Goal: Task Accomplishment & Management: Complete application form

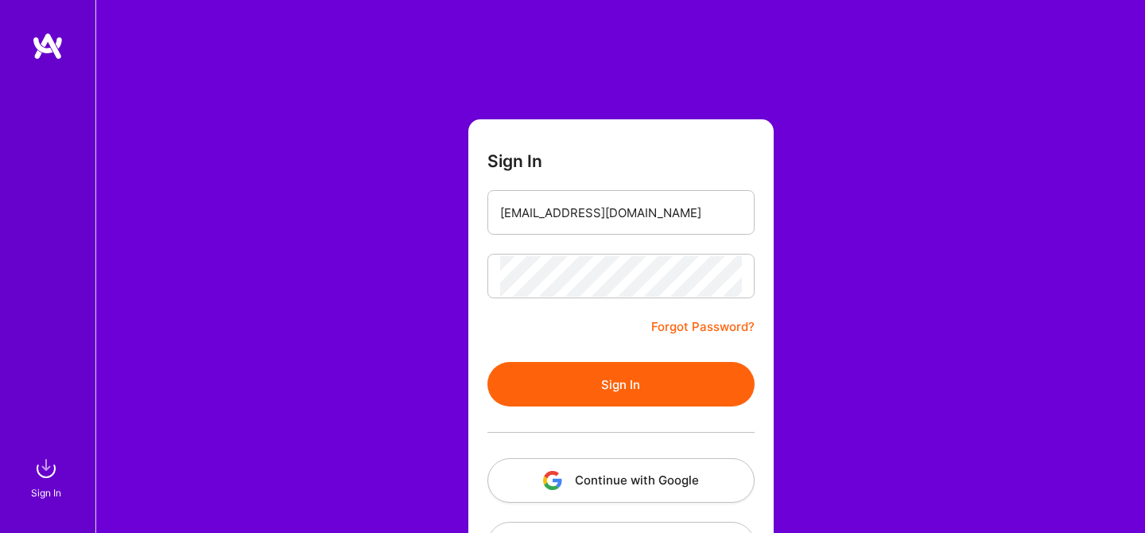
click at [618, 381] on button "Sign In" at bounding box center [621, 384] width 267 height 45
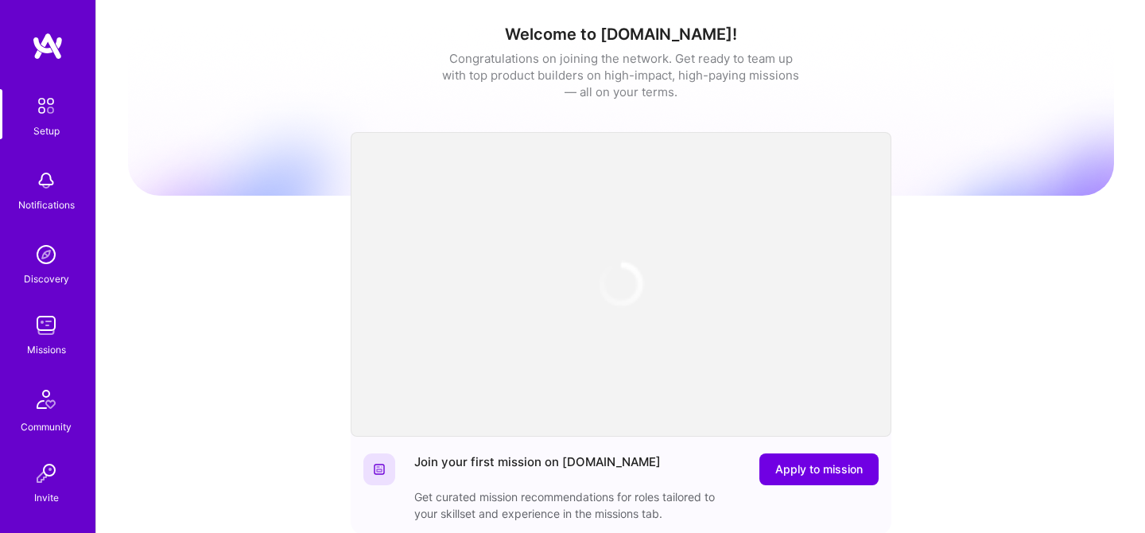
scroll to position [86, 0]
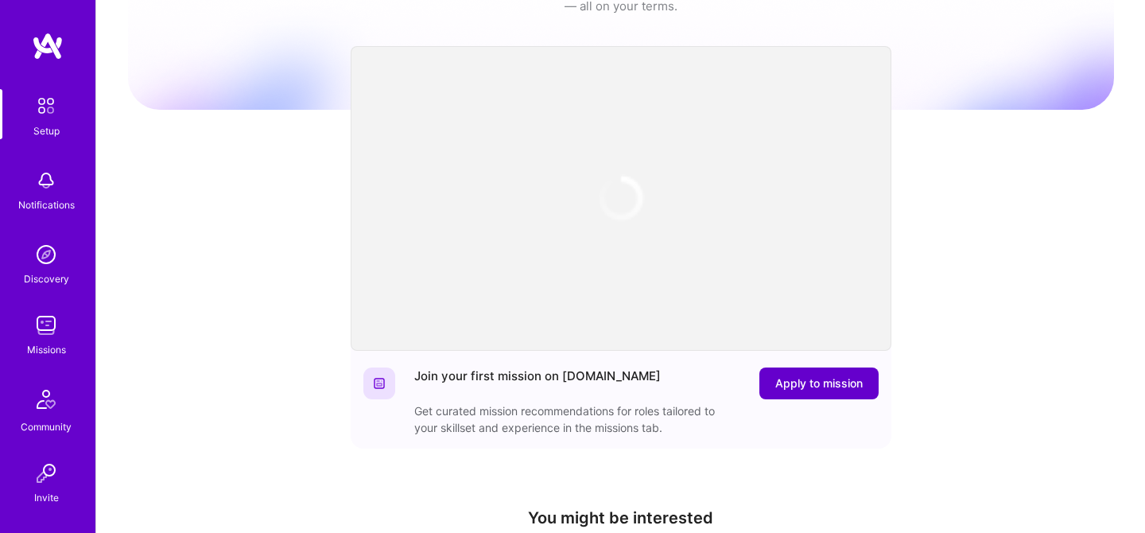
click at [814, 387] on span "Apply to mission" at bounding box center [818, 383] width 87 height 16
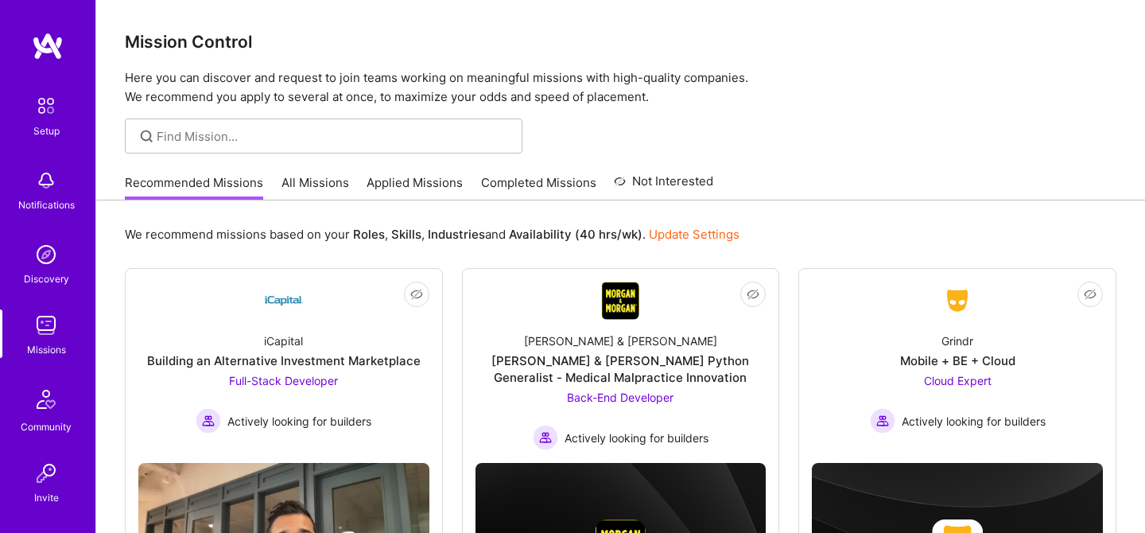
scroll to position [82, 0]
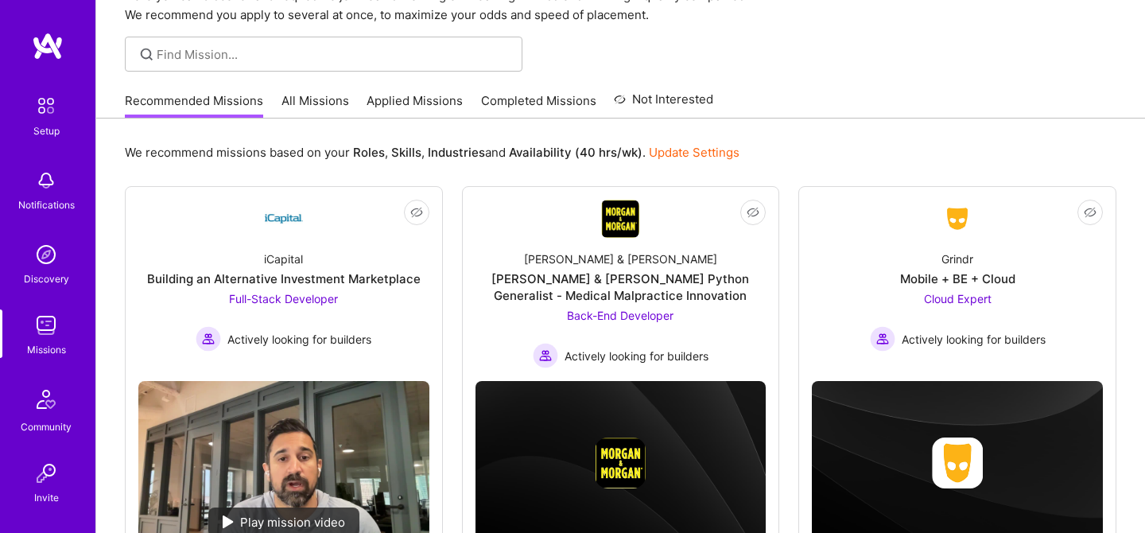
click at [309, 94] on link "All Missions" at bounding box center [316, 105] width 68 height 26
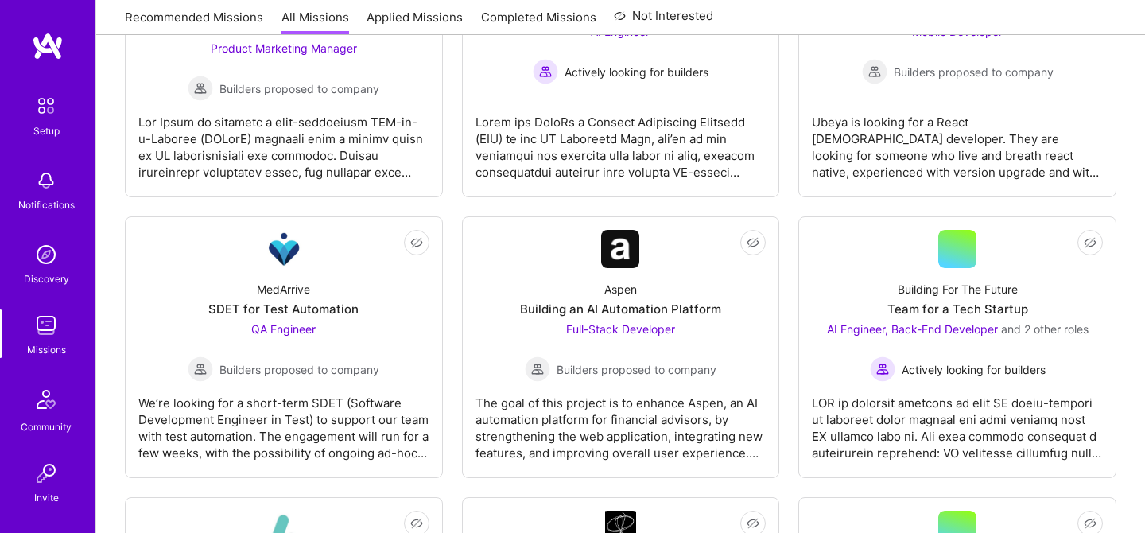
scroll to position [677, 0]
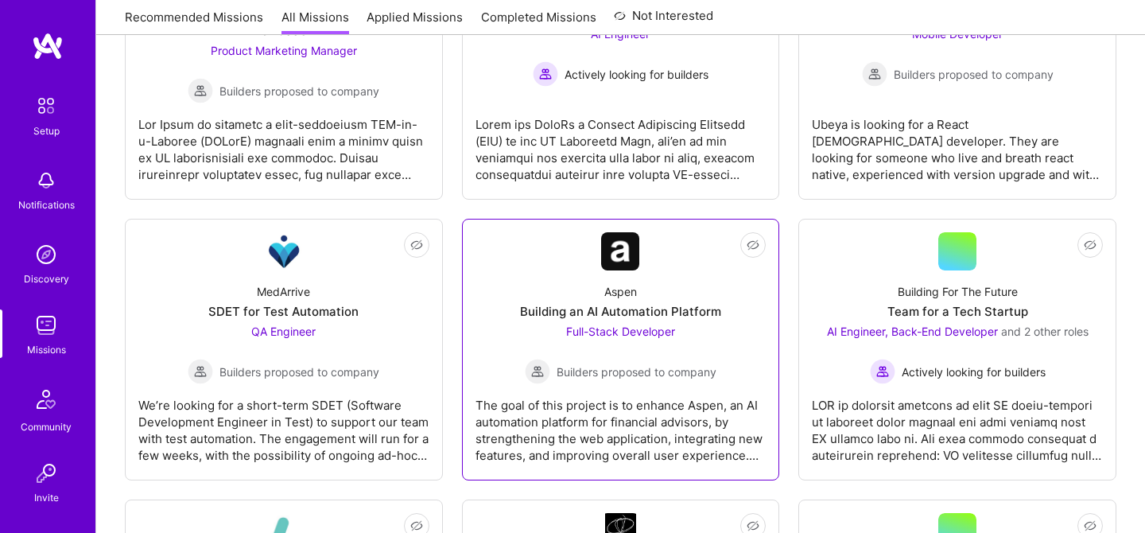
click at [639, 414] on div "The goal of this project is to enhance Aspen, an AI automation platform for fin…" at bounding box center [621, 424] width 291 height 80
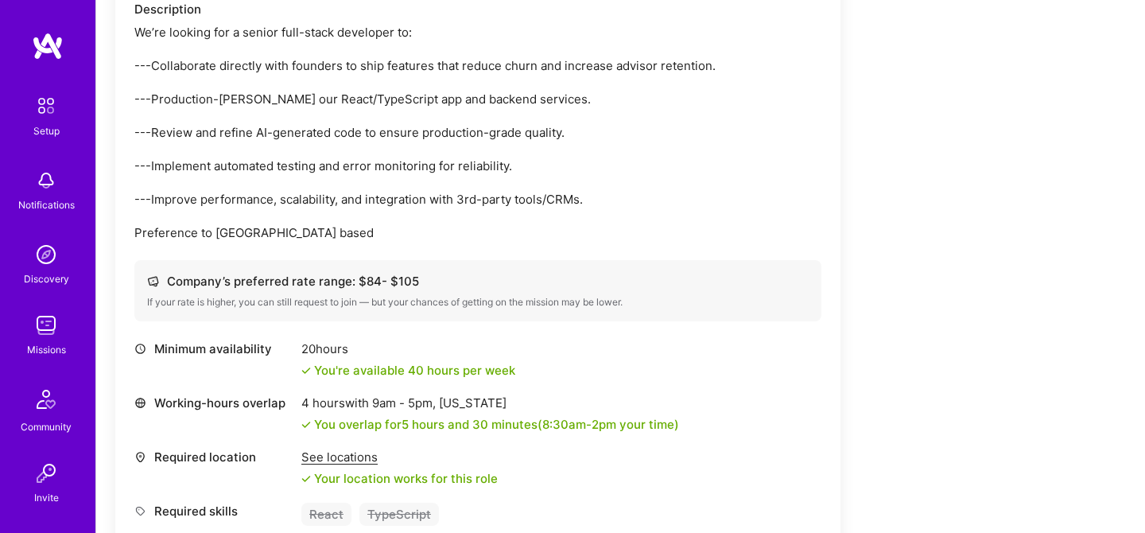
scroll to position [575, 0]
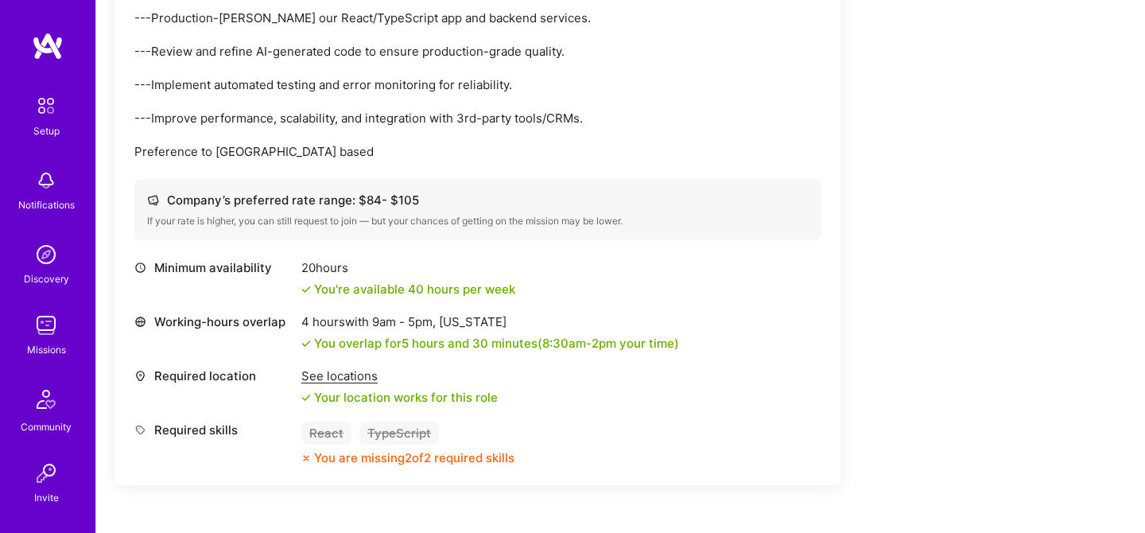
click at [345, 378] on div "See locations" at bounding box center [399, 375] width 196 height 17
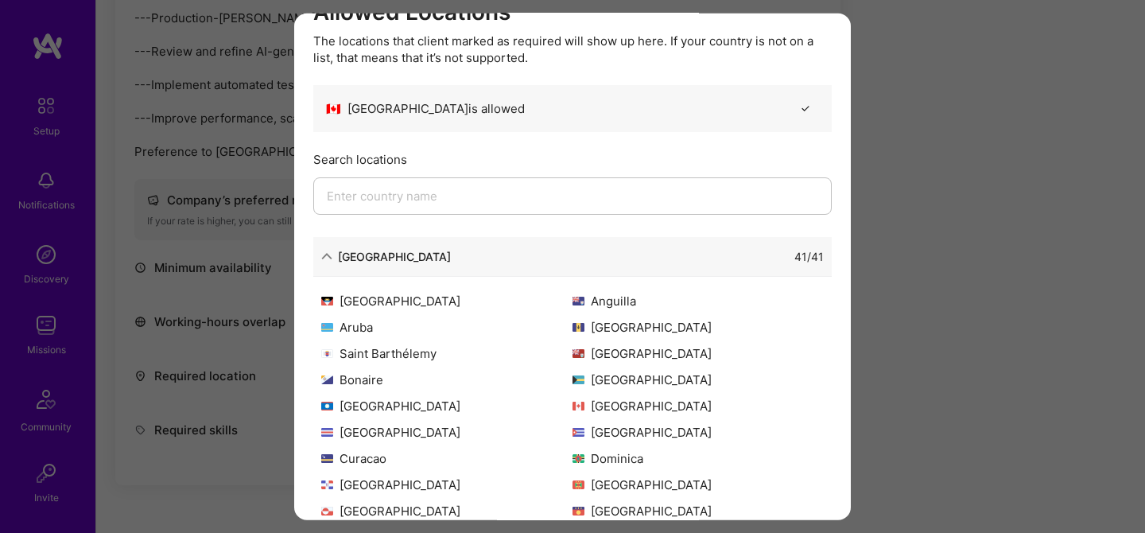
scroll to position [27, 0]
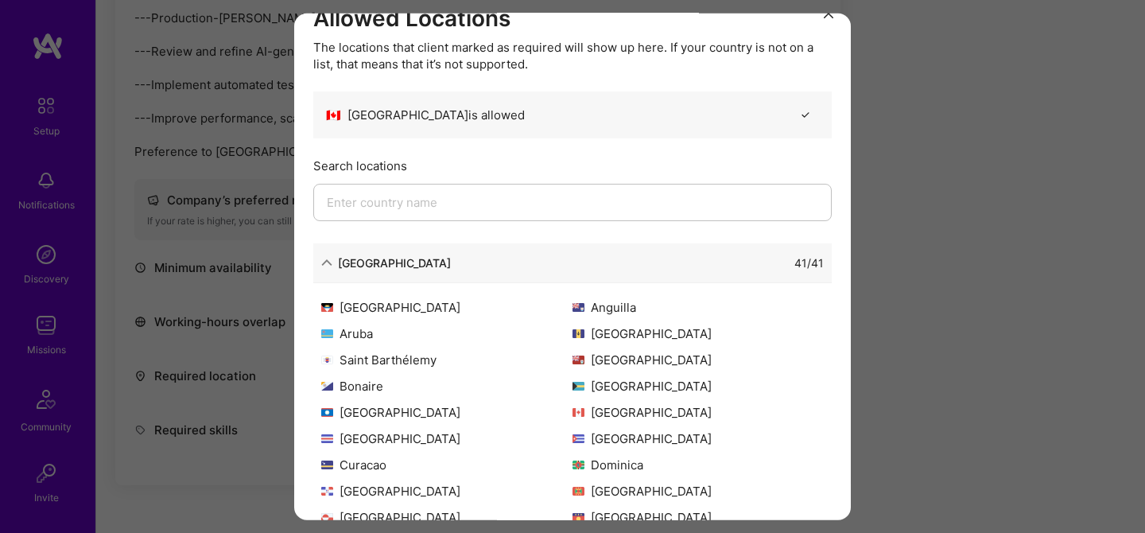
click at [767, 261] on div "41 / 41" at bounding box center [637, 262] width 373 height 17
click at [333, 263] on div "North America" at bounding box center [386, 262] width 130 height 17
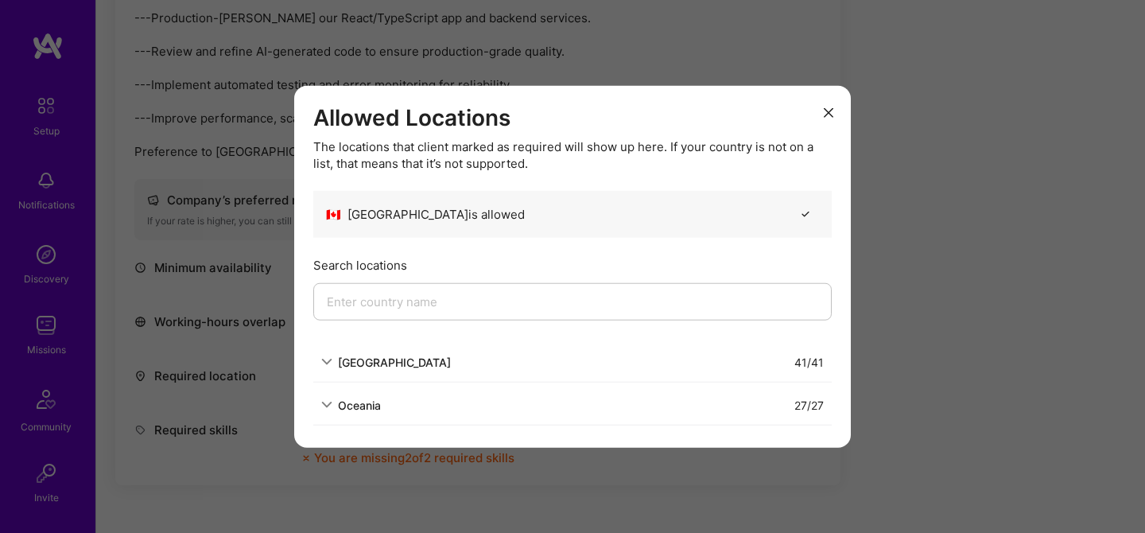
scroll to position [0, 0]
click at [828, 111] on icon "modal" at bounding box center [829, 112] width 10 height 10
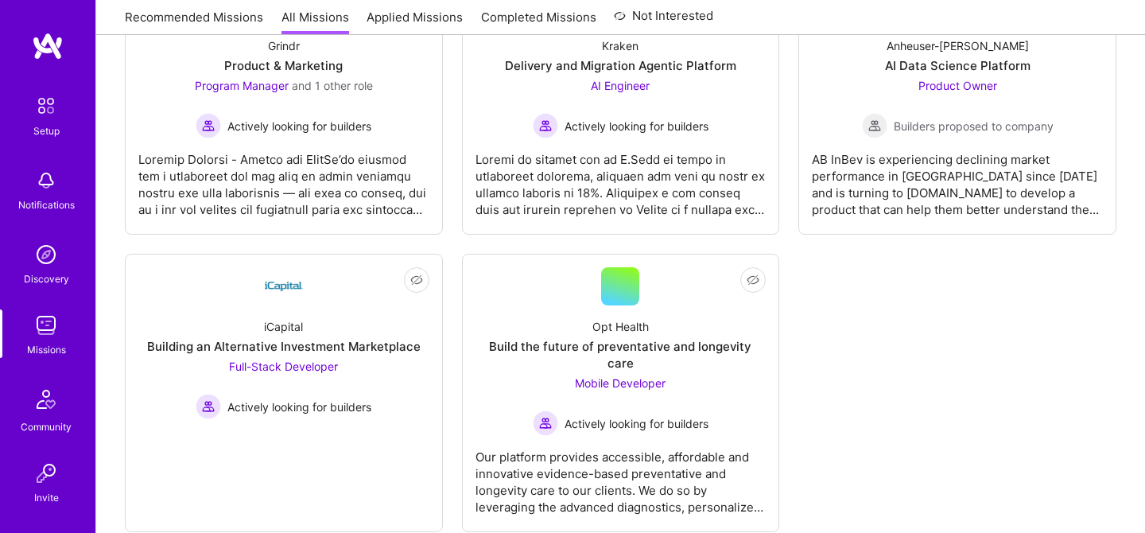
scroll to position [4463, 0]
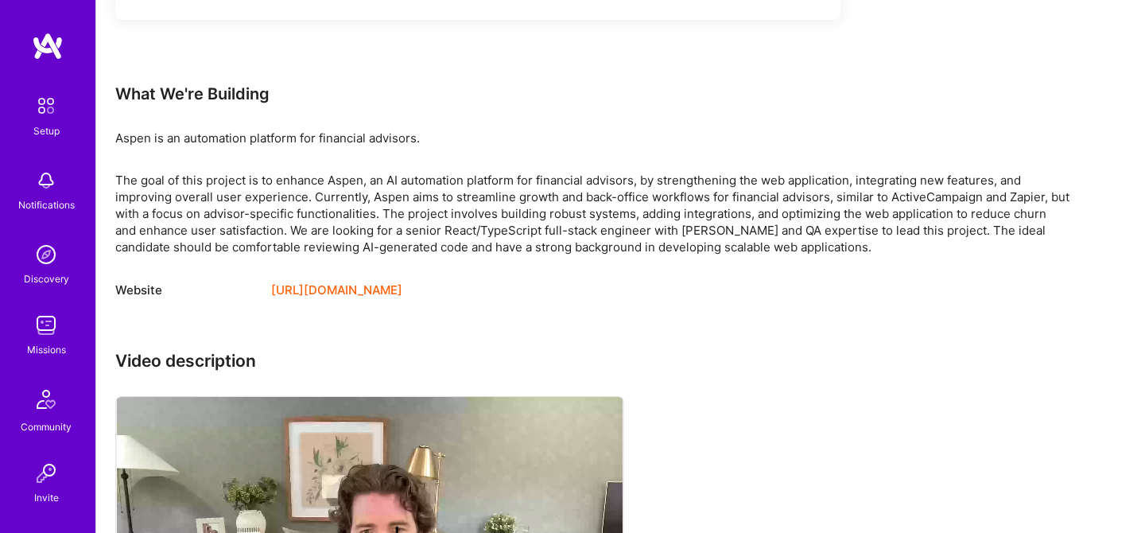
scroll to position [1067, 0]
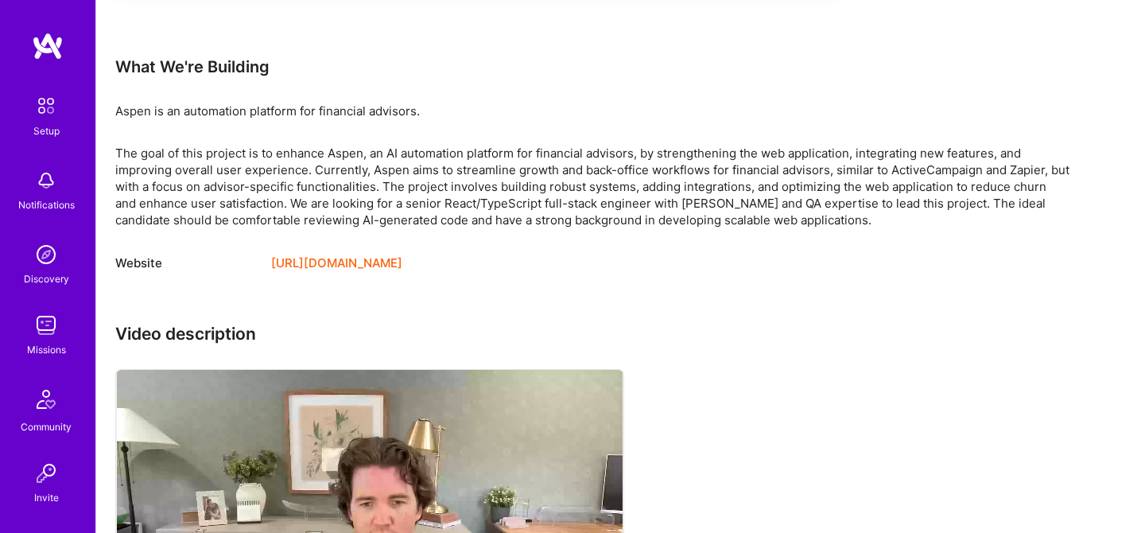
click at [935, 171] on div "The goal of this project is to enhance Aspen, an AI automation platform for fin…" at bounding box center [592, 187] width 954 height 84
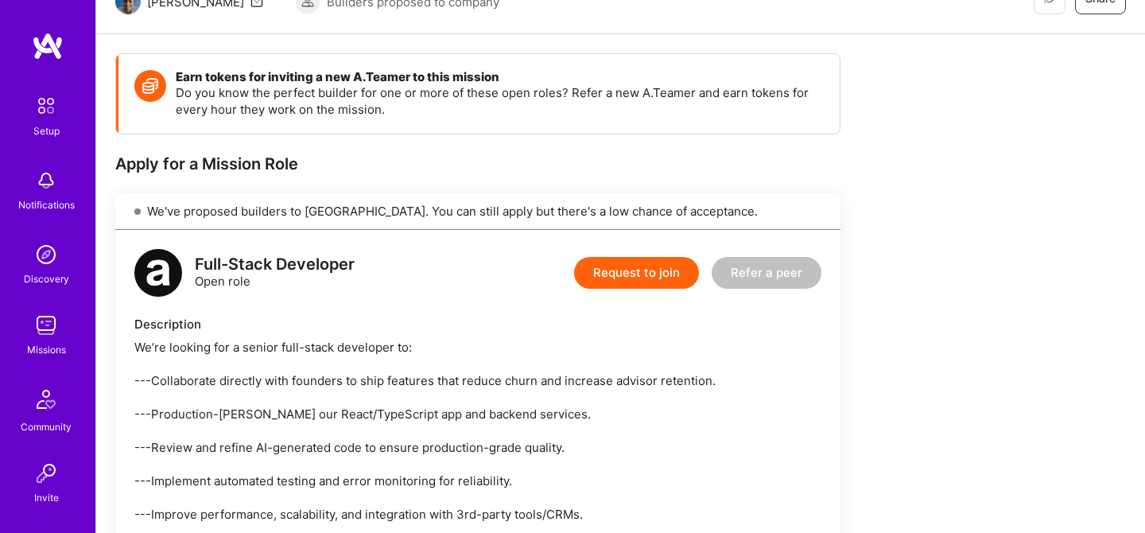
scroll to position [184, 0]
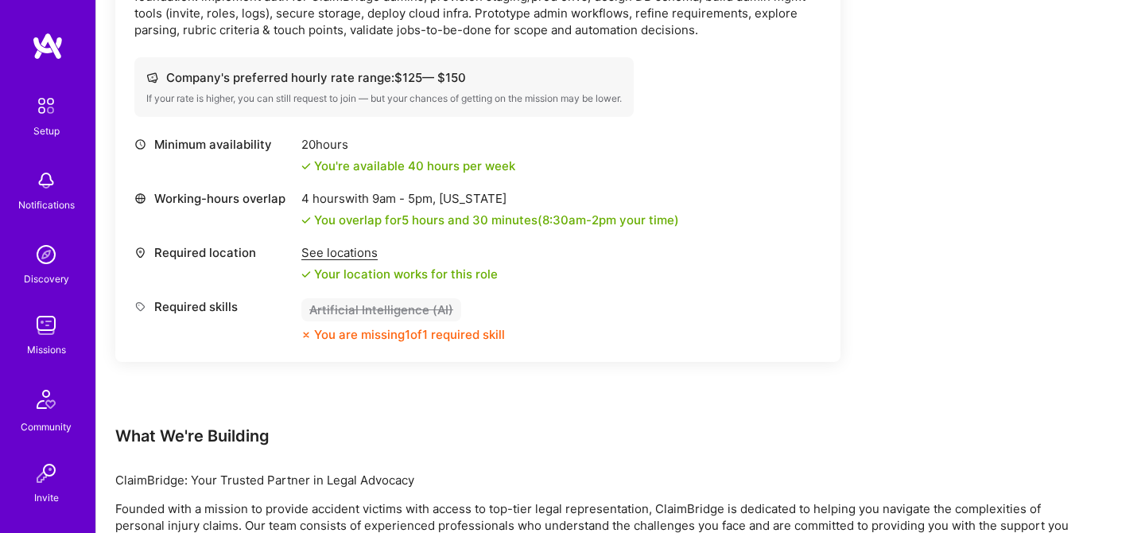
scroll to position [567, 0]
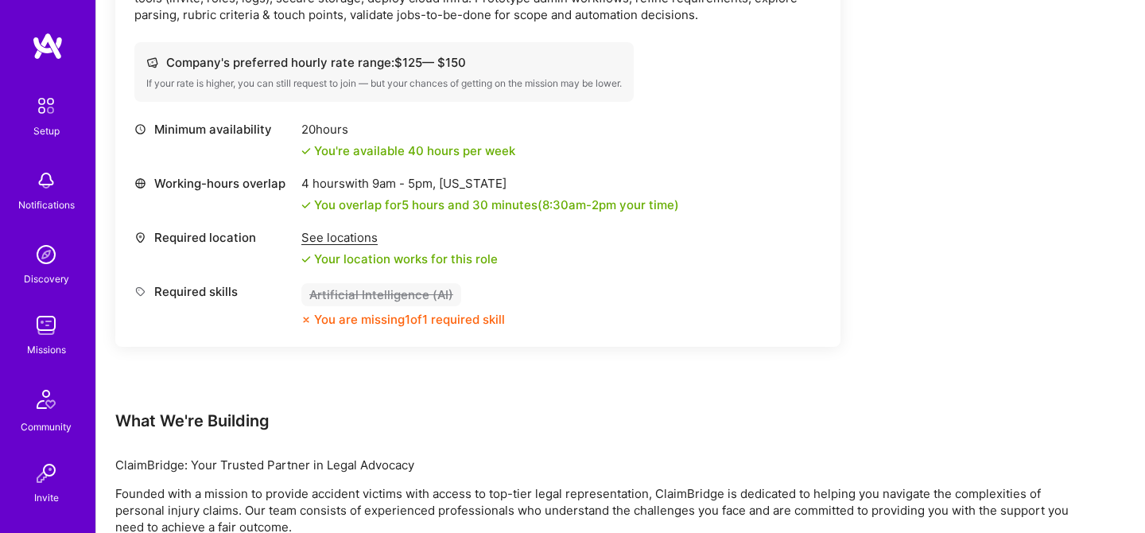
click at [340, 240] on div "See locations" at bounding box center [399, 237] width 196 height 17
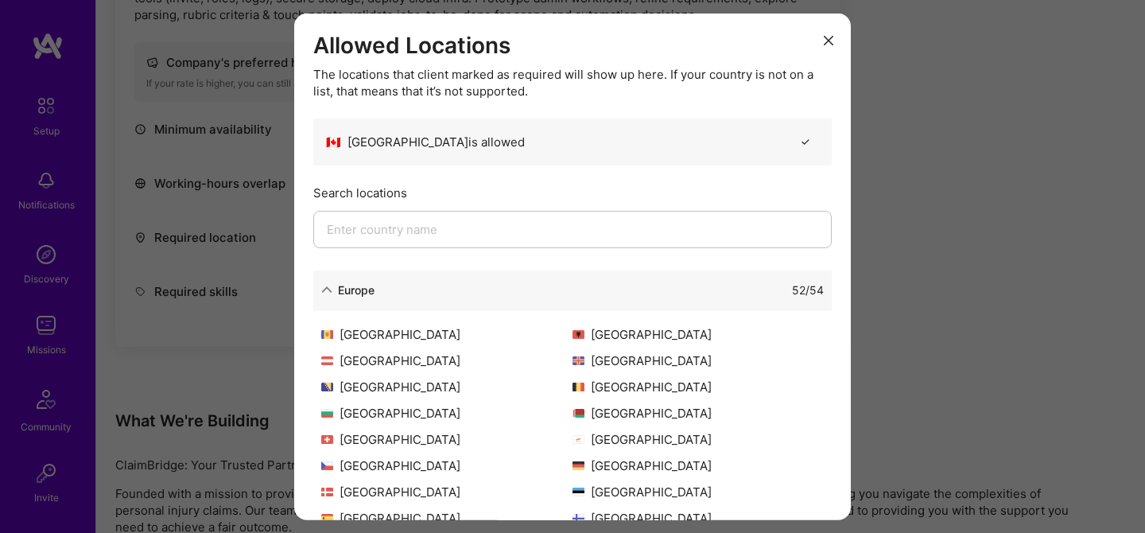
click at [975, 178] on div "Allowed Locations The locations that client marked as required will show up her…" at bounding box center [572, 266] width 1145 height 533
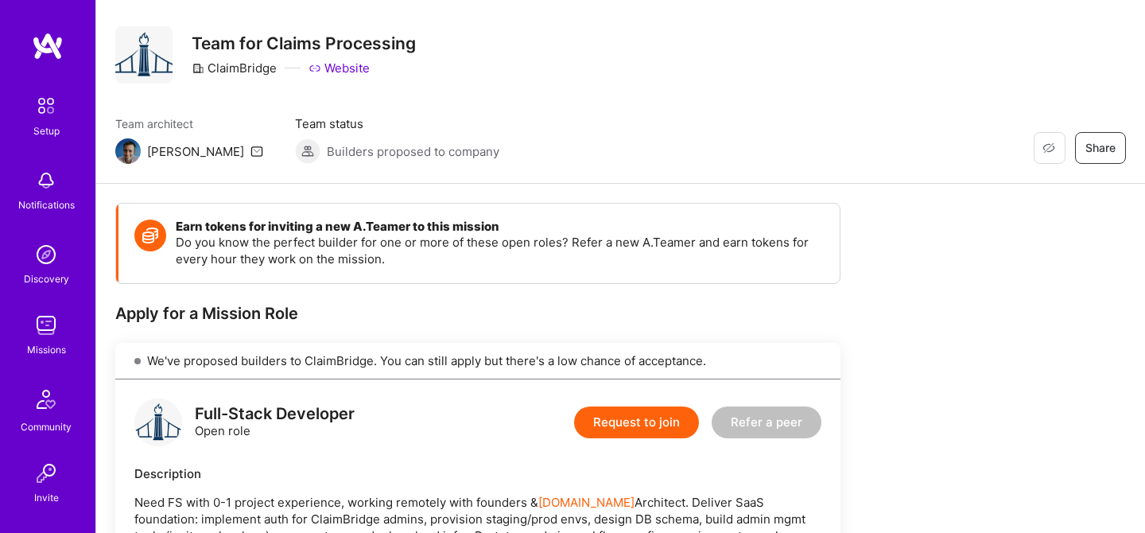
scroll to position [0, 0]
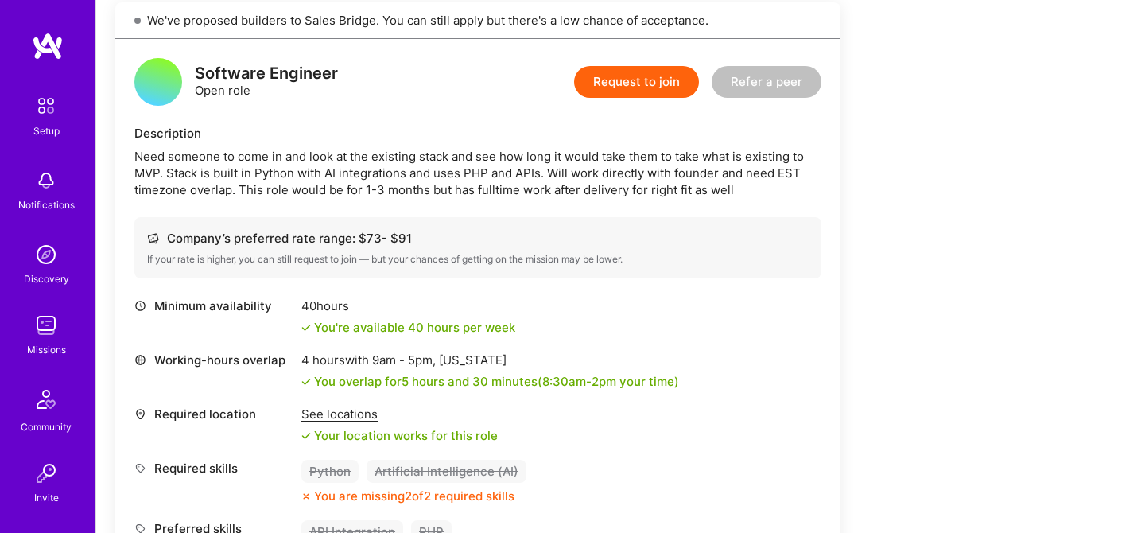
scroll to position [404, 0]
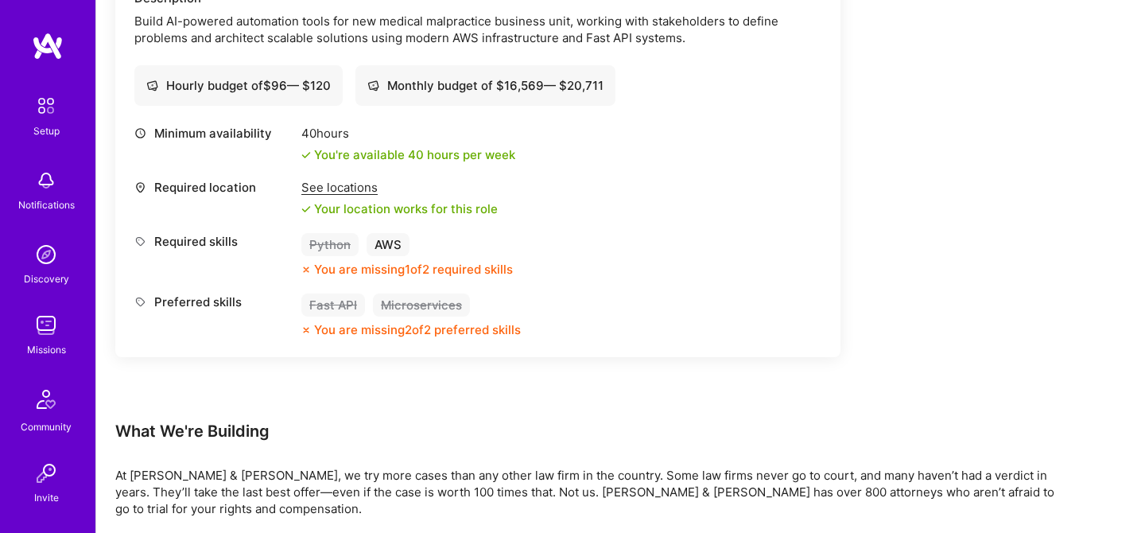
scroll to position [69, 0]
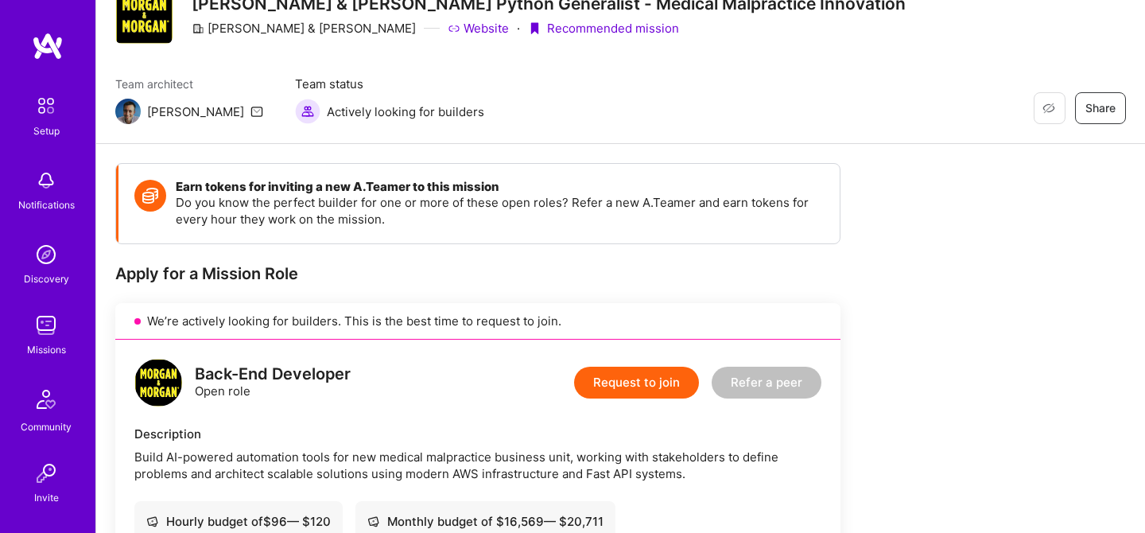
click at [615, 383] on button "Request to join" at bounding box center [636, 383] width 125 height 32
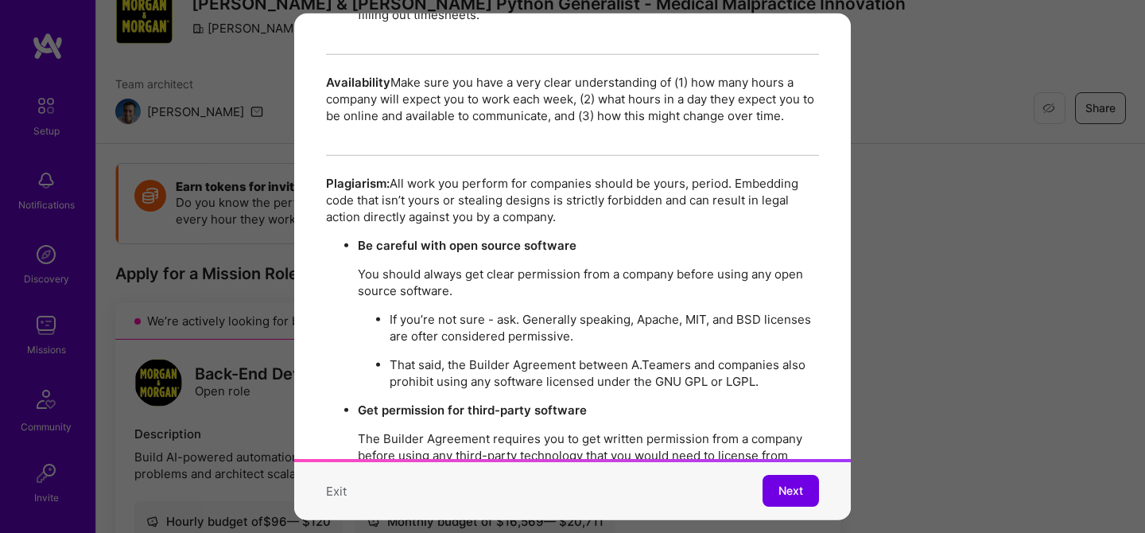
scroll to position [2795, 0]
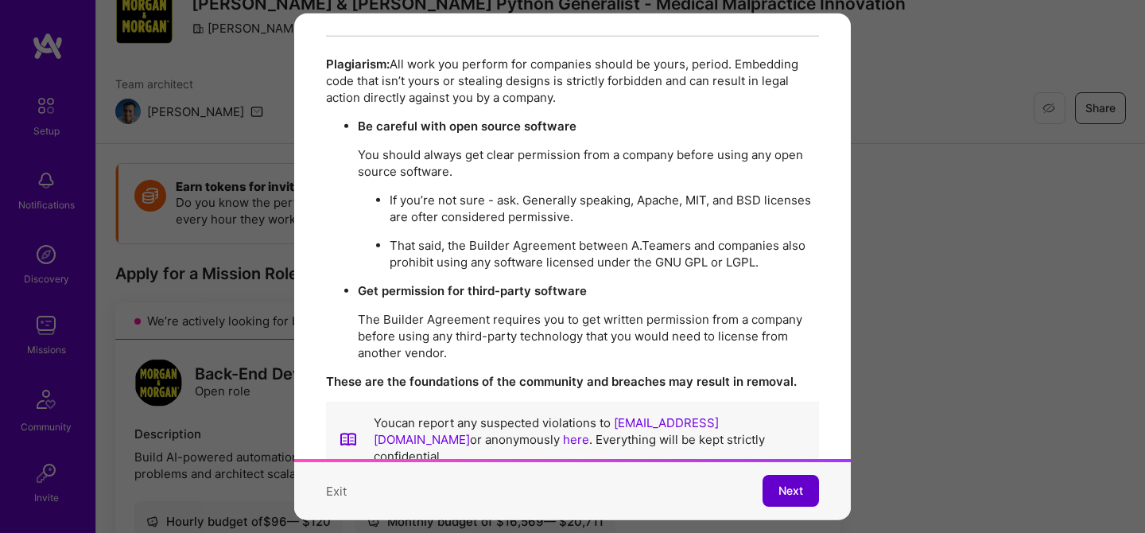
click at [791, 484] on span "Next" at bounding box center [791, 491] width 25 height 16
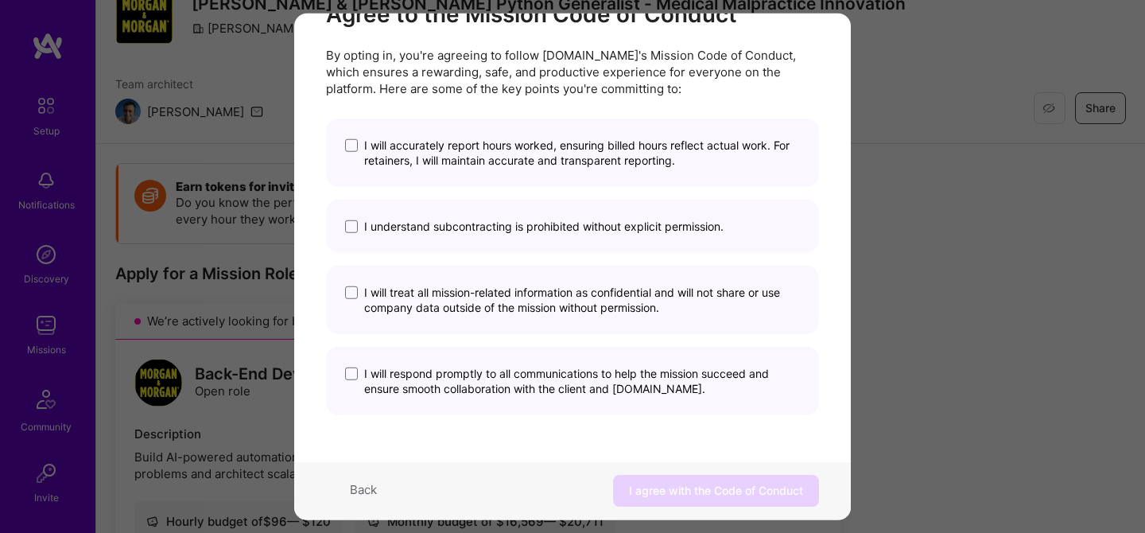
scroll to position [0, 0]
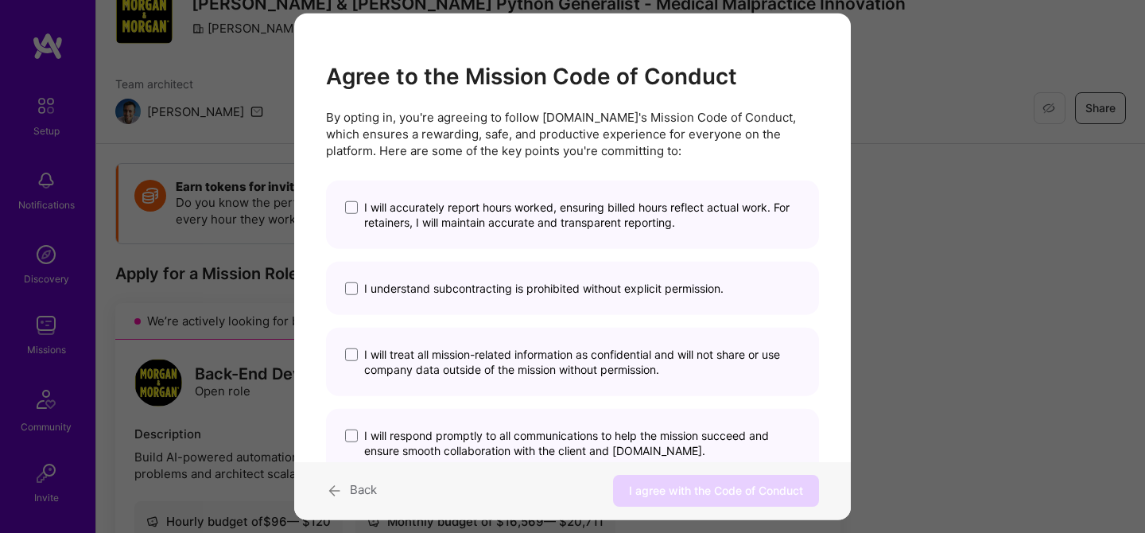
click at [418, 217] on span "I will accurately report hours worked, ensuring billed hours reflect actual wor…" at bounding box center [582, 215] width 436 height 30
click at [0, 0] on input "I will accurately report hours worked, ensuring billed hours reflect actual wor…" at bounding box center [0, 0] width 0 height 0
click at [414, 293] on span "I understand subcontracting is prohibited without explicit permission." at bounding box center [543, 288] width 359 height 15
click at [0, 0] on input "I understand subcontracting is prohibited without explicit permission." at bounding box center [0, 0] width 0 height 0
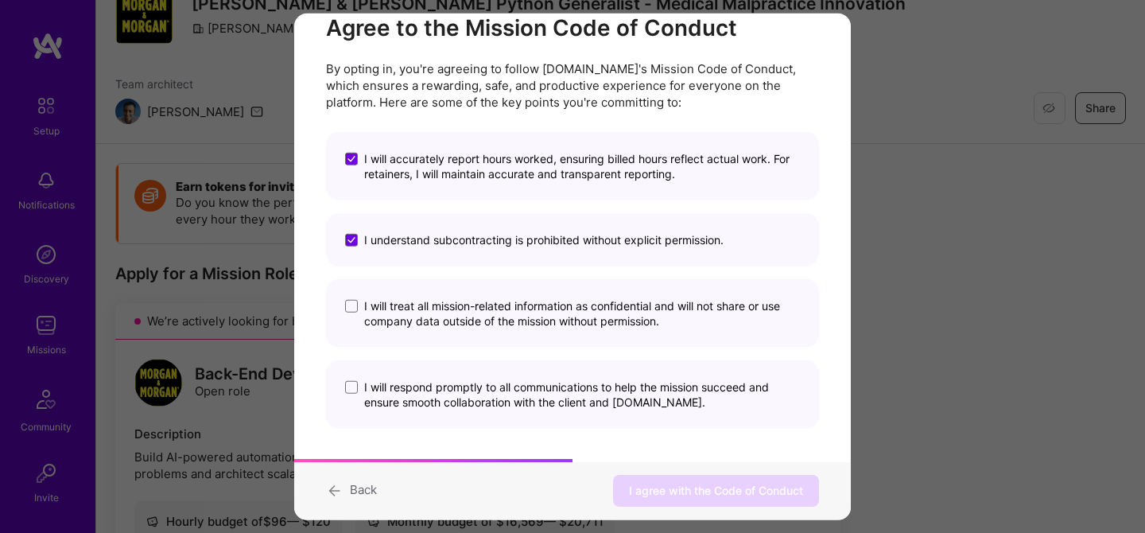
scroll to position [62, 0]
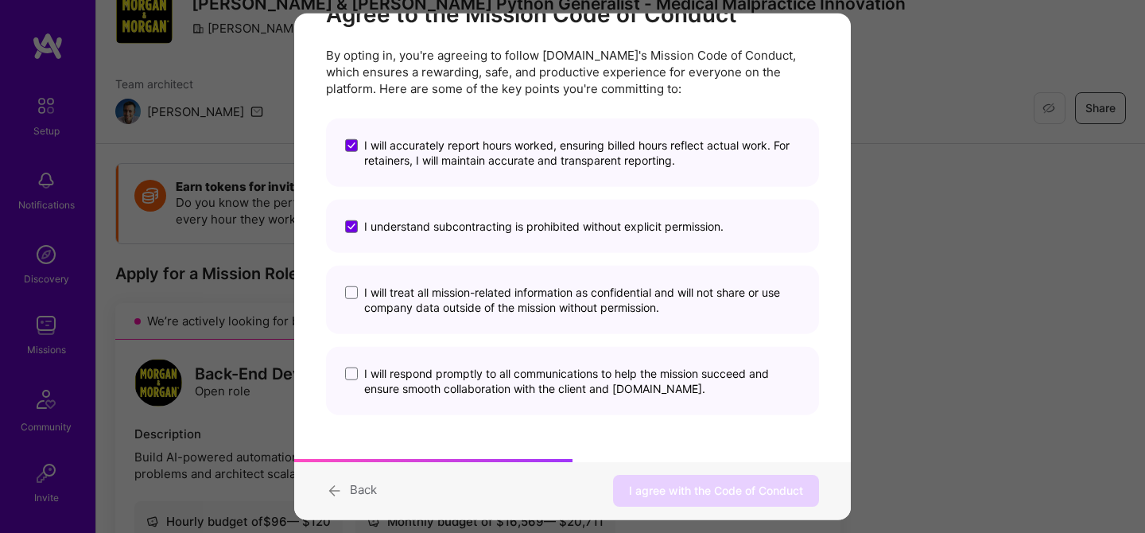
click at [407, 304] on span "I will treat all mission-related information as confidential and will not share…" at bounding box center [582, 300] width 436 height 30
click at [0, 0] on input "I will treat all mission-related information as confidential and will not share…" at bounding box center [0, 0] width 0 height 0
click at [411, 382] on span "I will respond promptly to all communications to help the mission succeed and e…" at bounding box center [582, 381] width 436 height 30
click at [0, 0] on input "I will respond promptly to all communications to help the mission succeed and e…" at bounding box center [0, 0] width 0 height 0
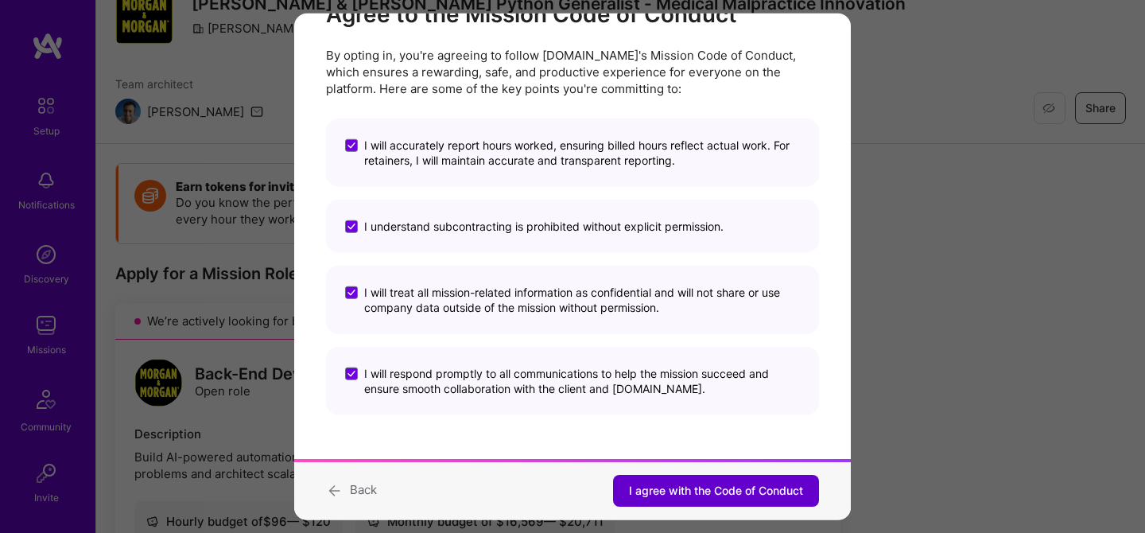
click at [713, 488] on span "I agree with the Code of Conduct" at bounding box center [716, 491] width 174 height 16
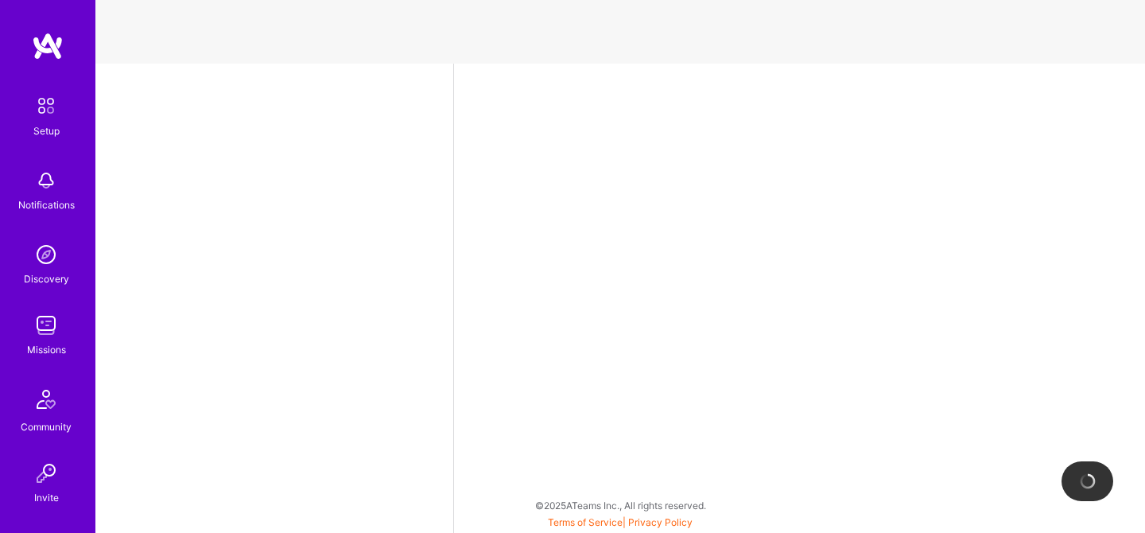
select select "CA"
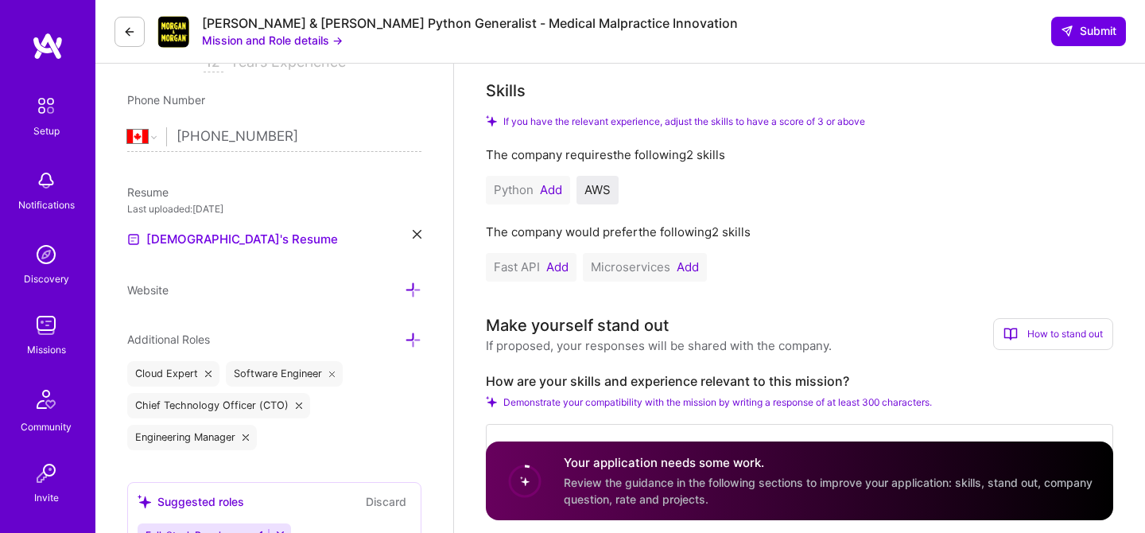
scroll to position [324, 0]
click at [552, 187] on button "Add" at bounding box center [551, 191] width 22 height 13
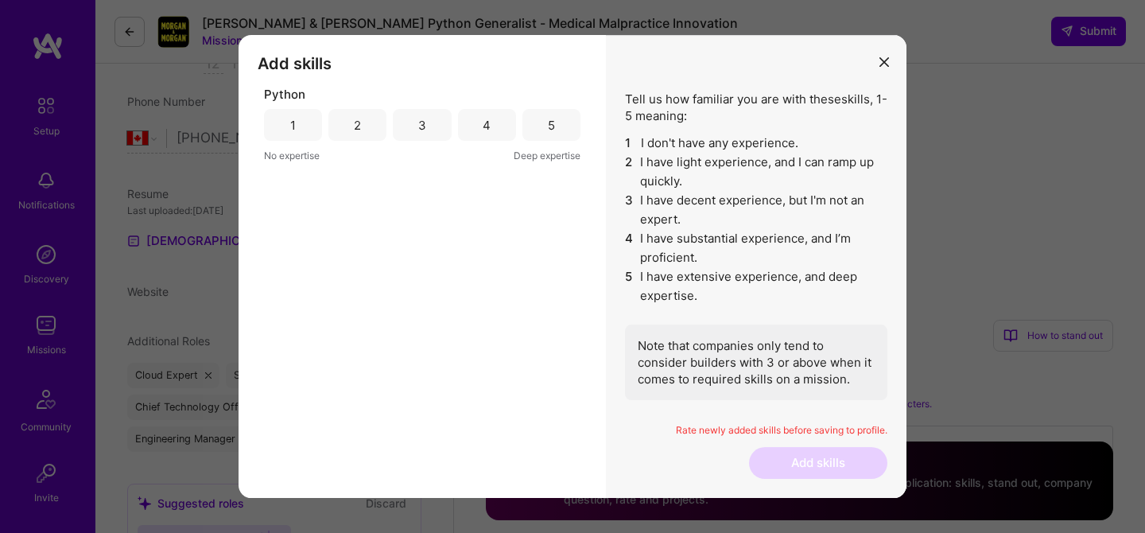
click at [562, 134] on div "5" at bounding box center [552, 125] width 58 height 32
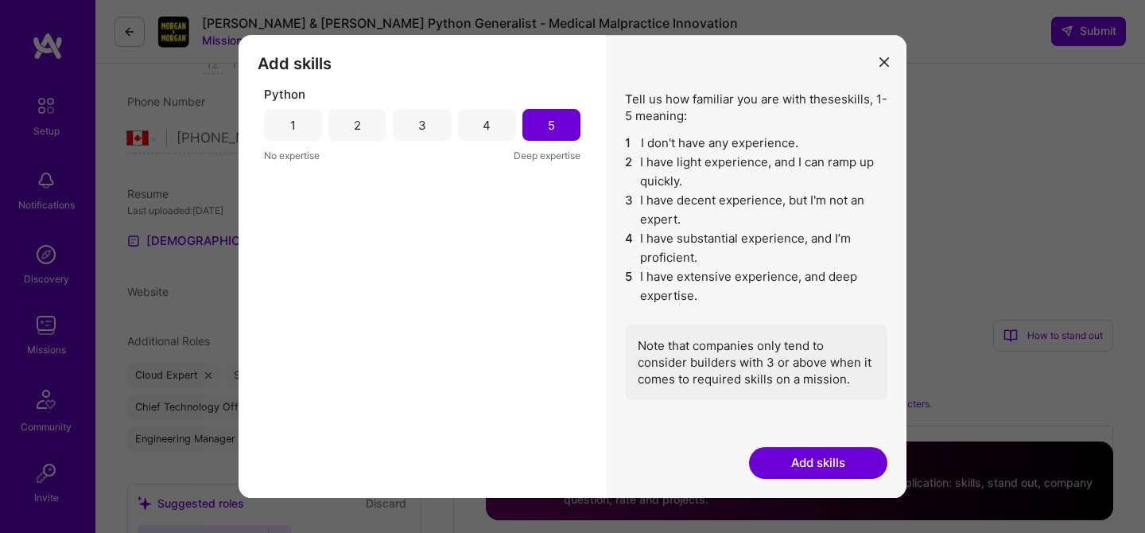
click at [877, 63] on button "modal" at bounding box center [884, 61] width 19 height 26
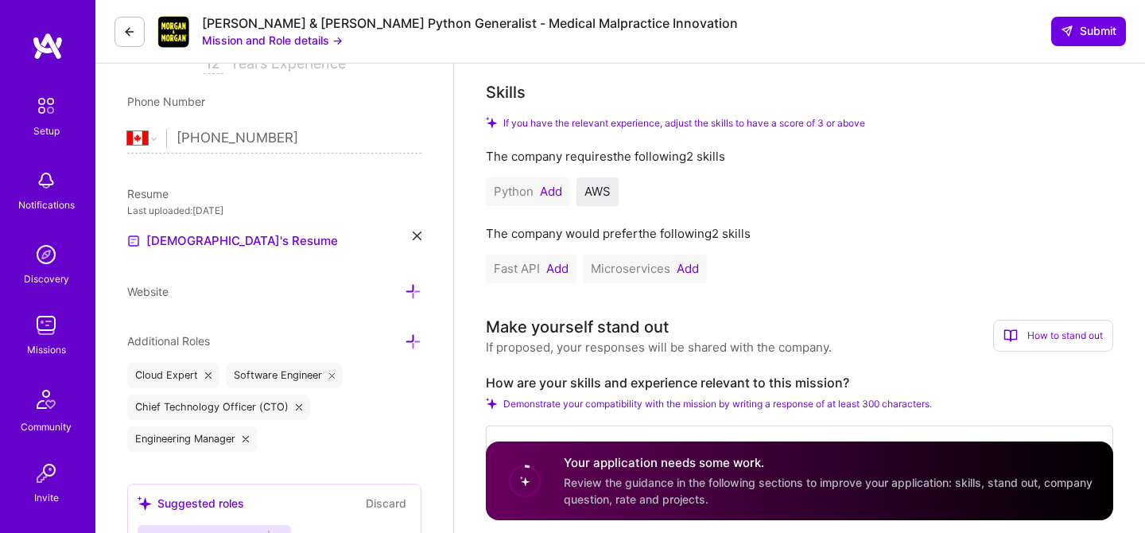
click at [552, 192] on button "Add" at bounding box center [551, 191] width 22 height 13
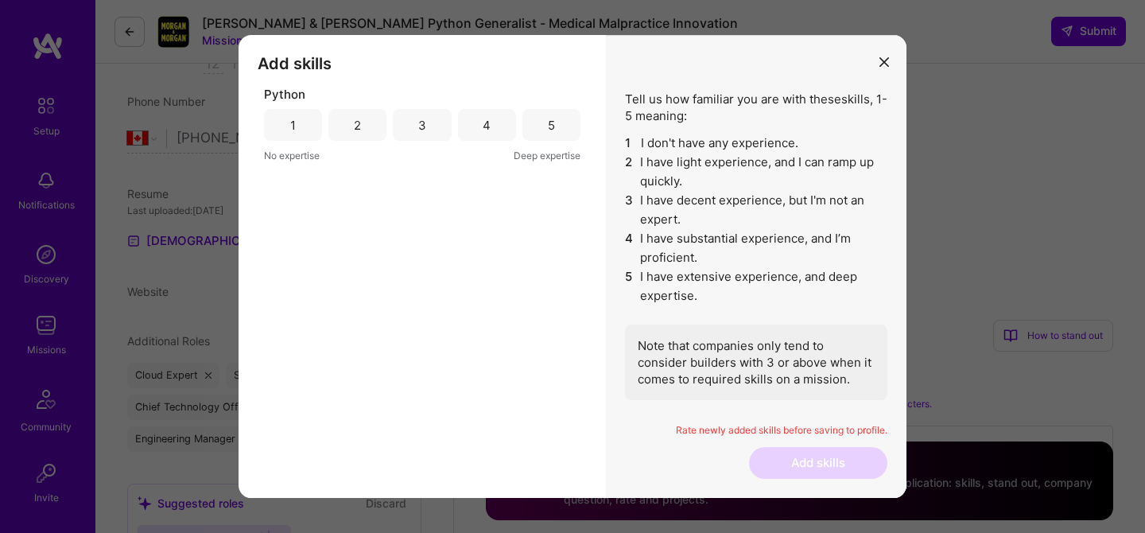
click at [546, 130] on div "5" at bounding box center [552, 125] width 58 height 32
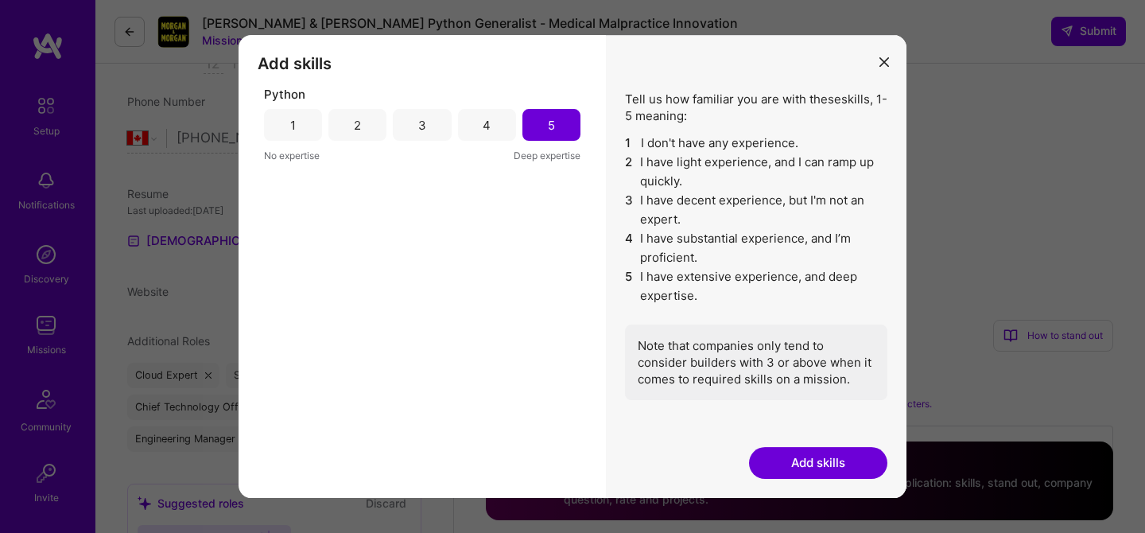
click at [806, 459] on button "Add skills" at bounding box center [818, 463] width 138 height 32
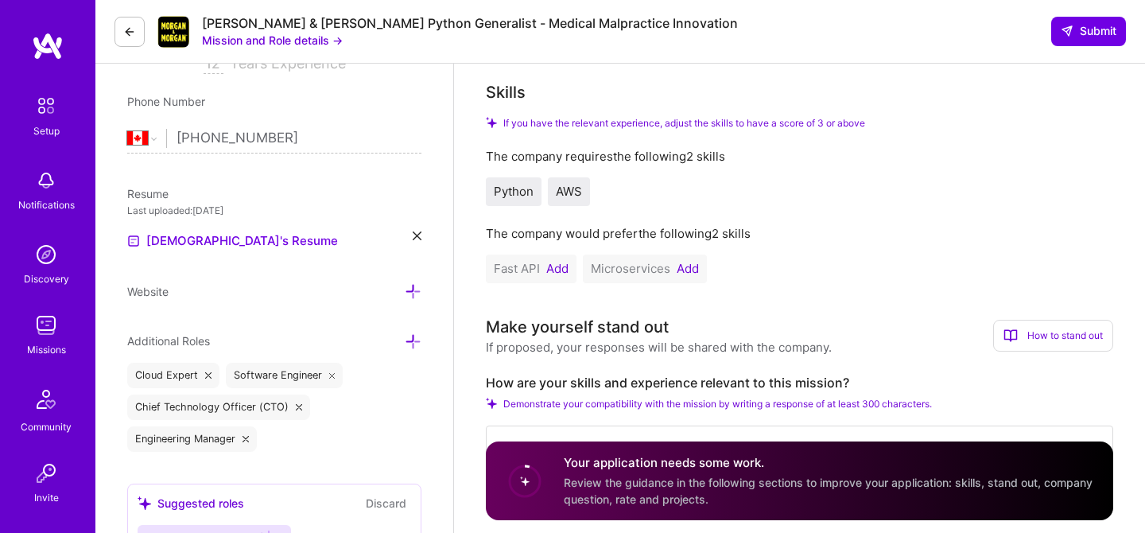
click at [560, 268] on button "Add" at bounding box center [557, 268] width 22 height 13
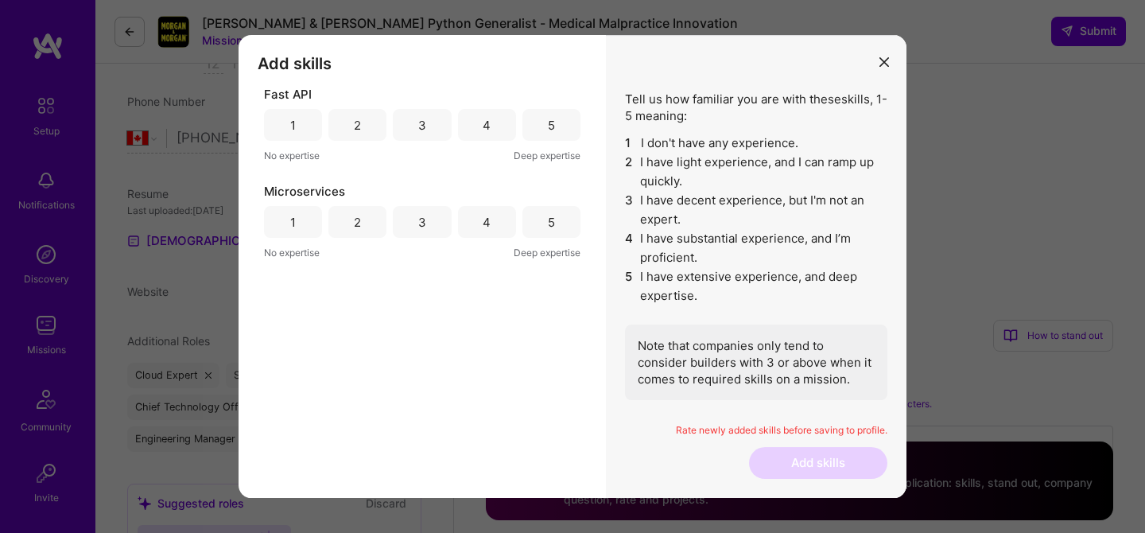
click at [524, 124] on div "5" at bounding box center [552, 125] width 58 height 32
click at [538, 226] on div "5" at bounding box center [552, 222] width 58 height 32
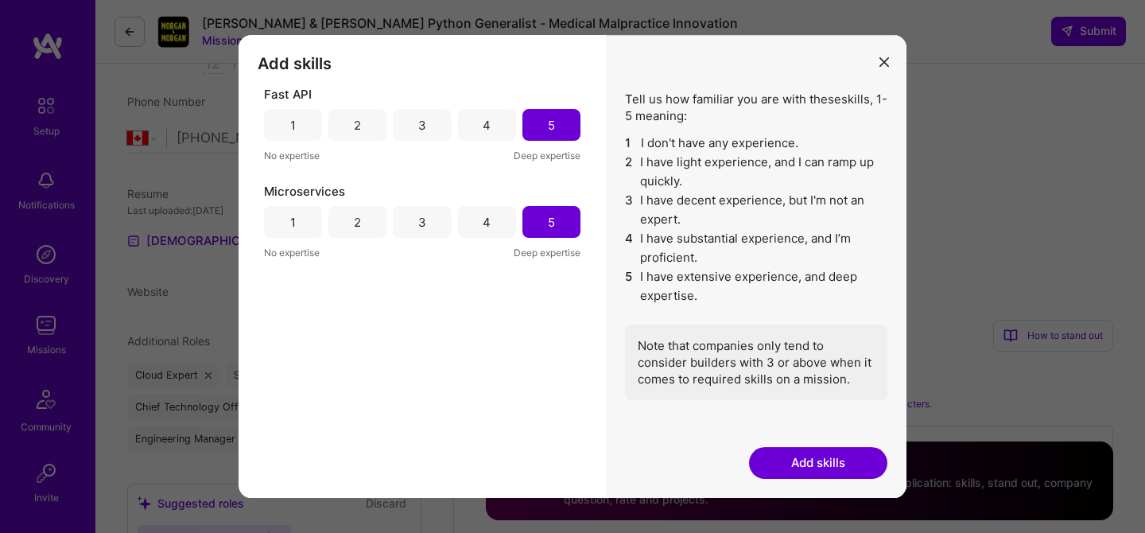
click at [806, 474] on button "Add skills" at bounding box center [818, 463] width 138 height 32
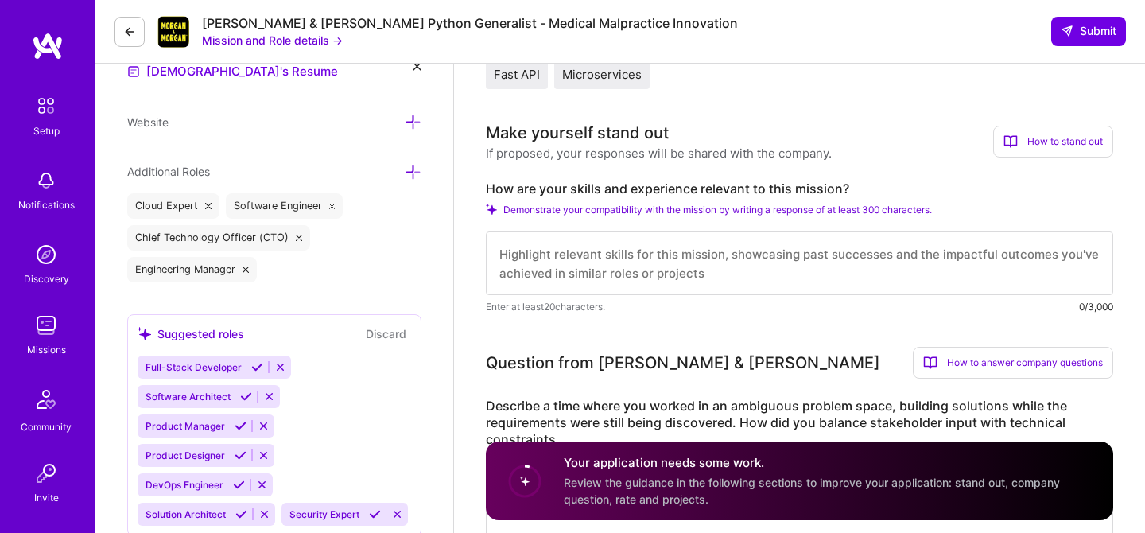
scroll to position [497, 0]
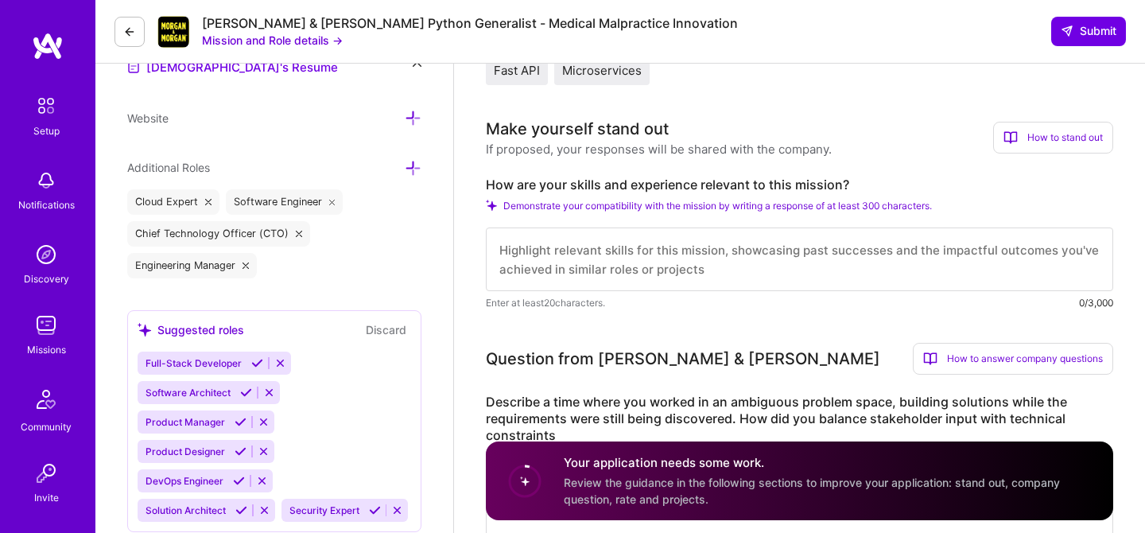
click at [543, 266] on textarea at bounding box center [800, 259] width 628 height 64
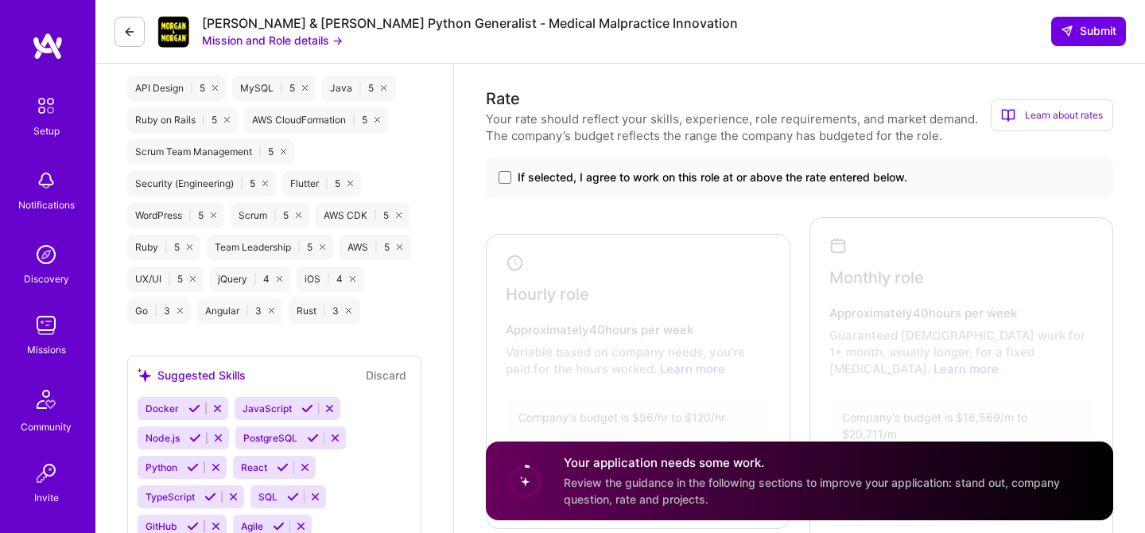
scroll to position [981, 0]
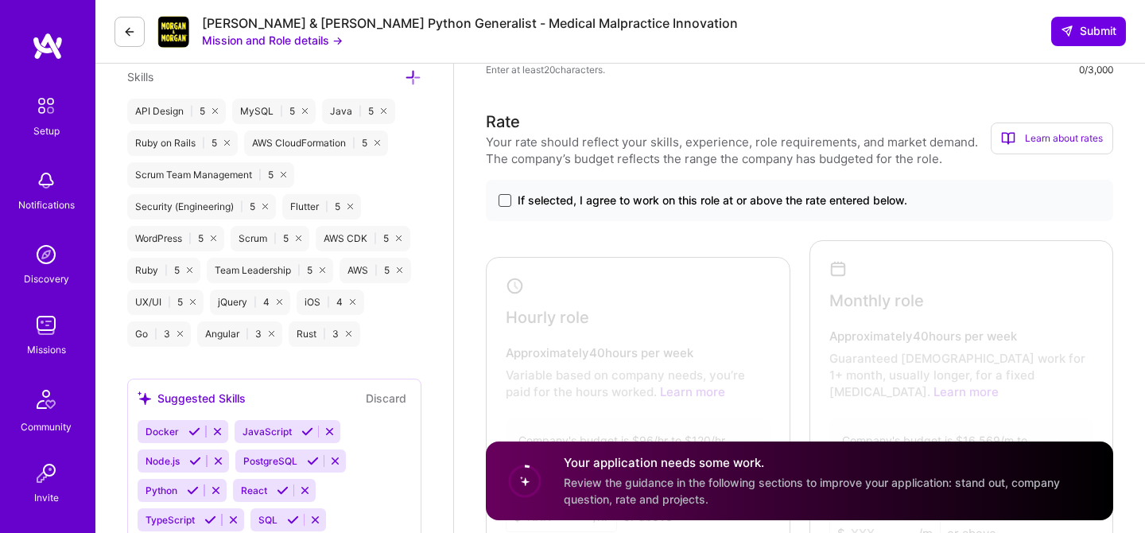
click at [507, 198] on span at bounding box center [505, 200] width 13 height 13
click at [0, 0] on input "If selected, I agree to work on this role at or above the rate entered below." at bounding box center [0, 0] width 0 height 0
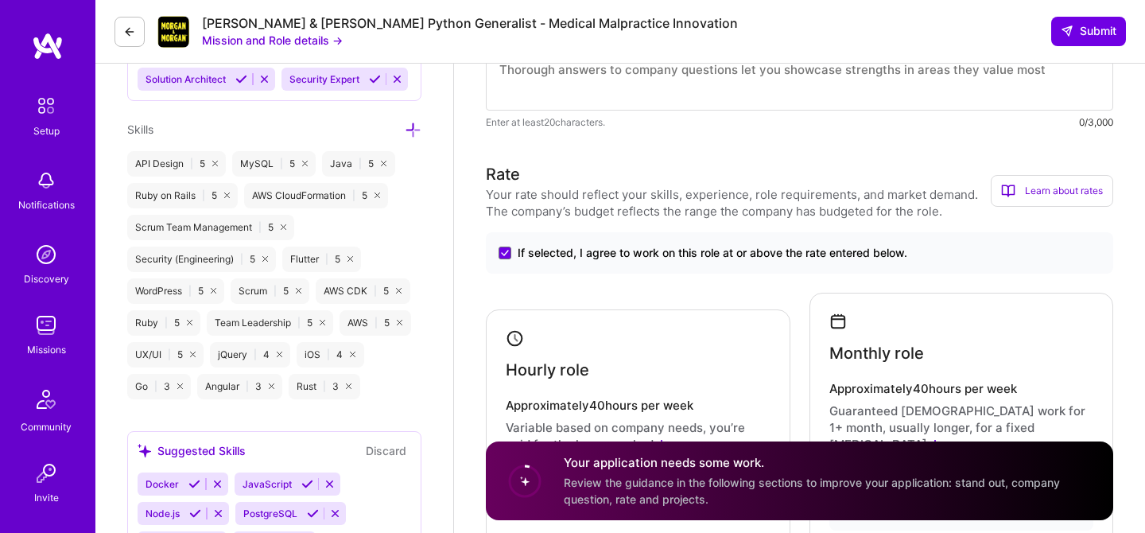
scroll to position [903, 0]
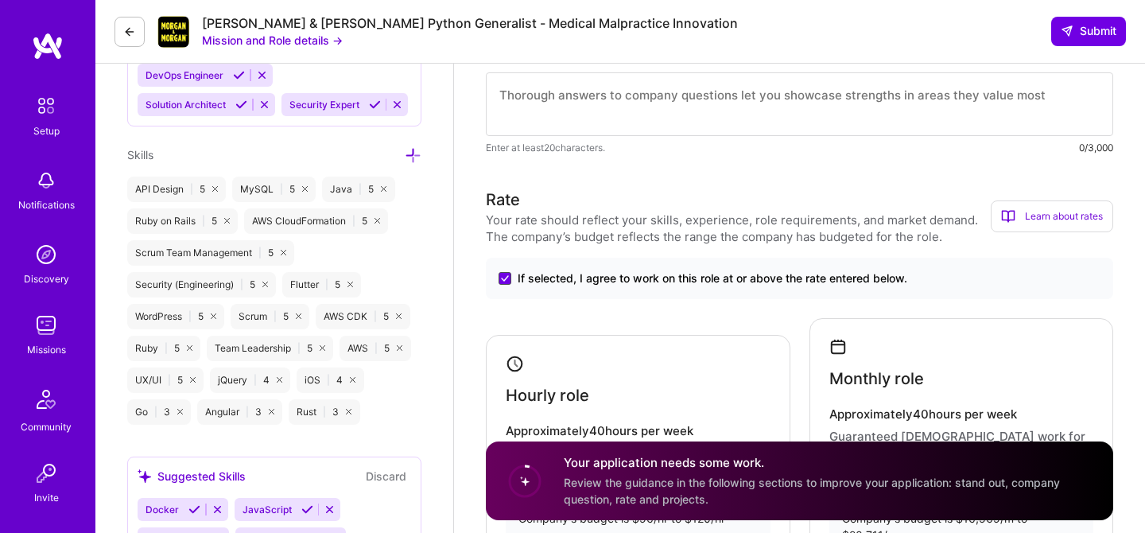
click at [507, 278] on icon at bounding box center [505, 278] width 8 height 6
click at [0, 0] on input "If selected, I agree to work on this role at or above the rate entered below." at bounding box center [0, 0] width 0 height 0
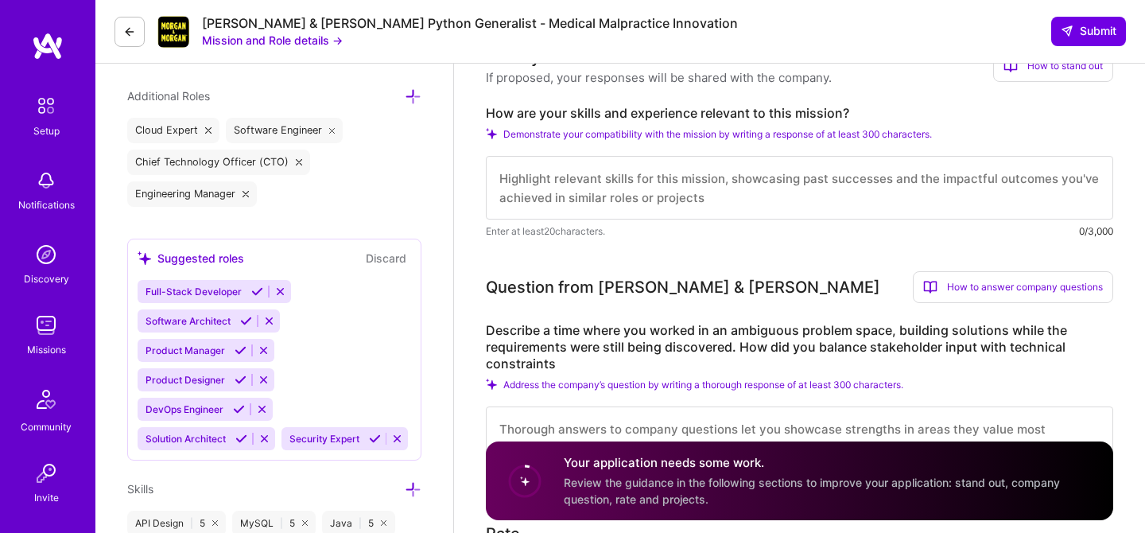
scroll to position [2, 0]
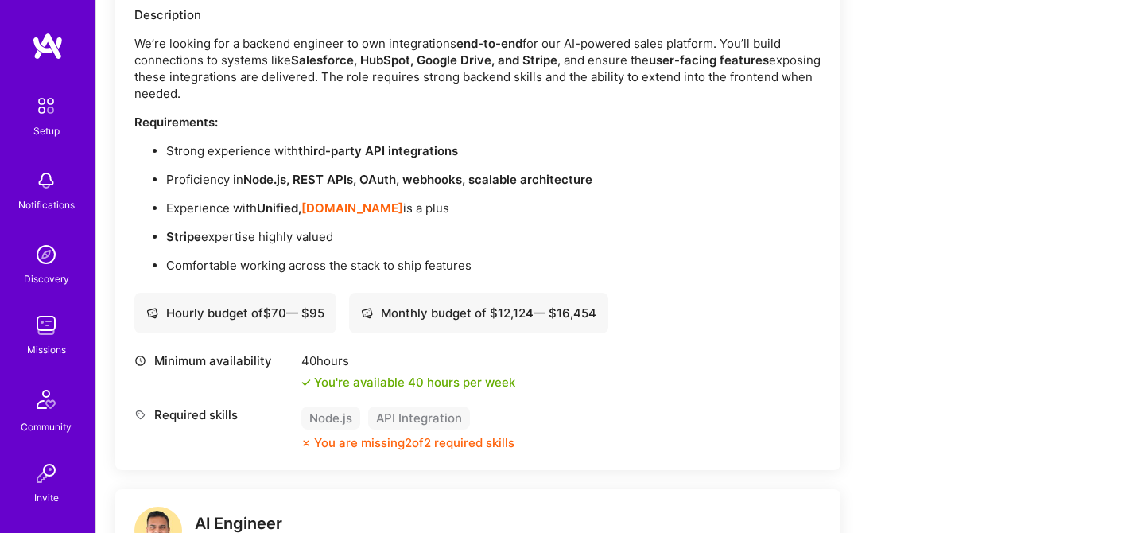
scroll to position [433, 0]
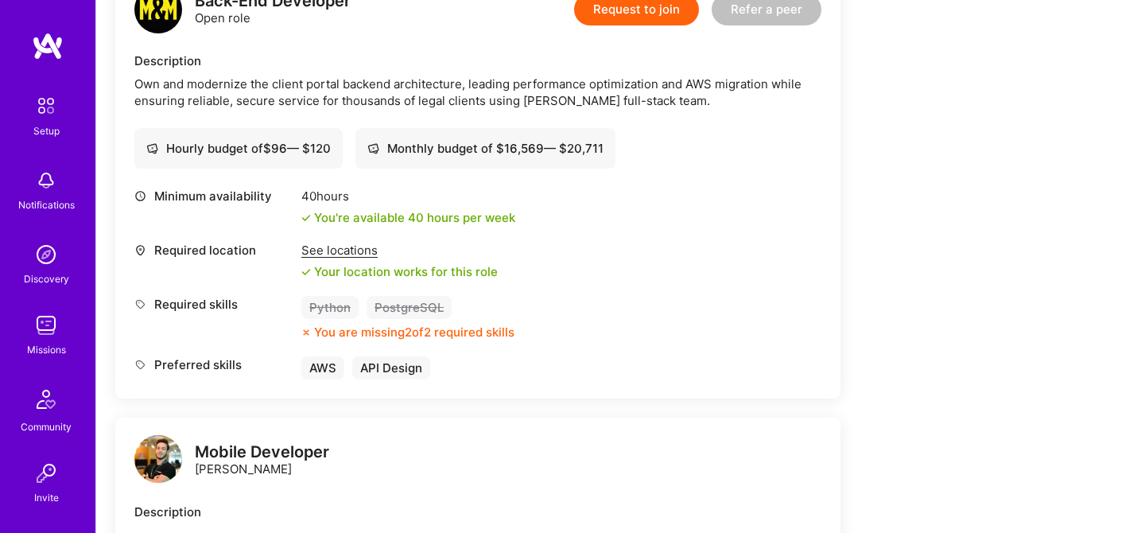
scroll to position [534, 0]
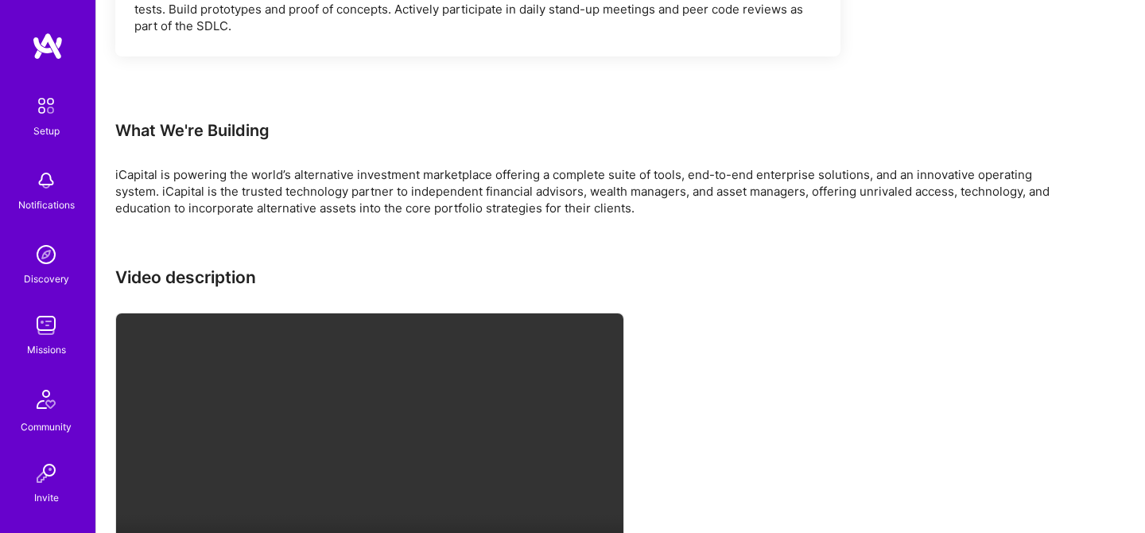
scroll to position [3950, 0]
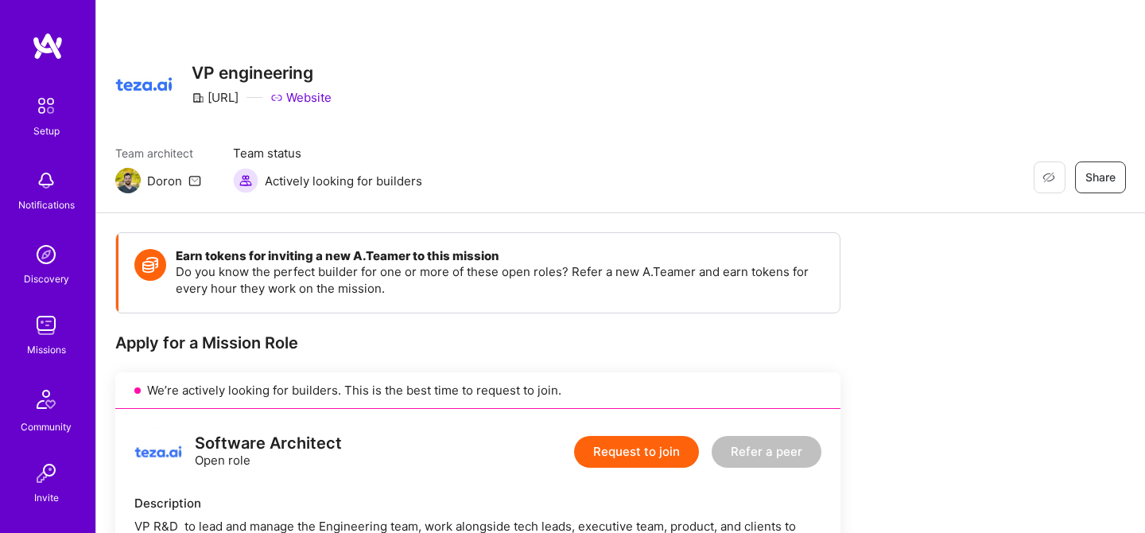
scroll to position [749, 0]
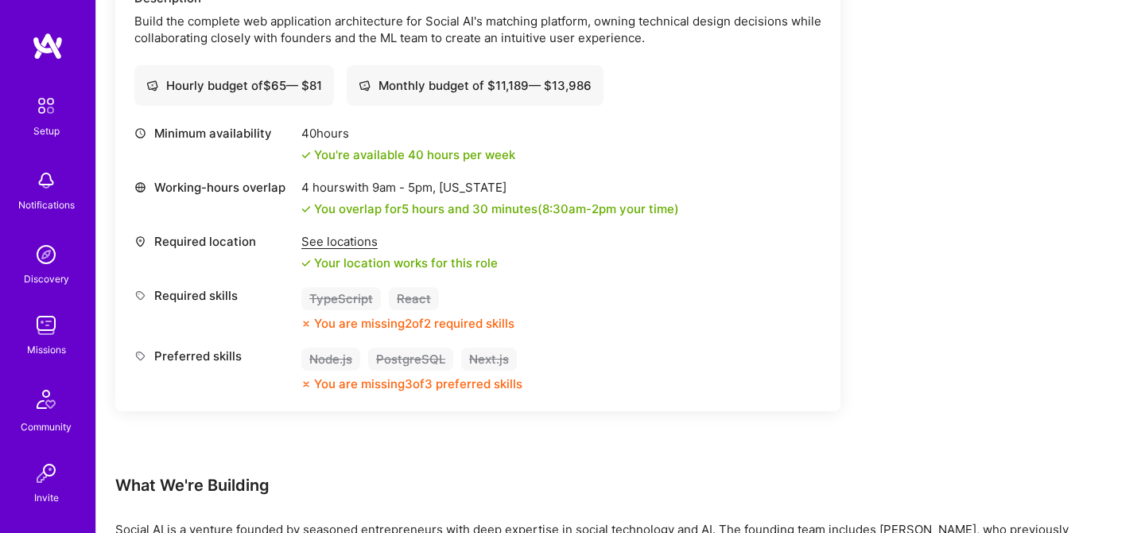
scroll to position [518, 0]
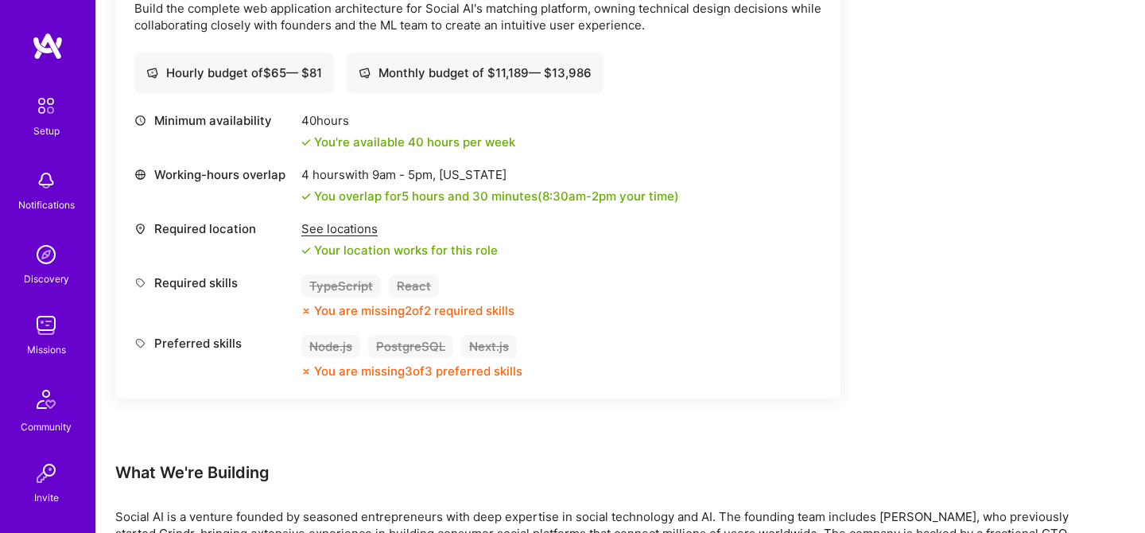
click at [359, 232] on div "See locations" at bounding box center [399, 228] width 196 height 17
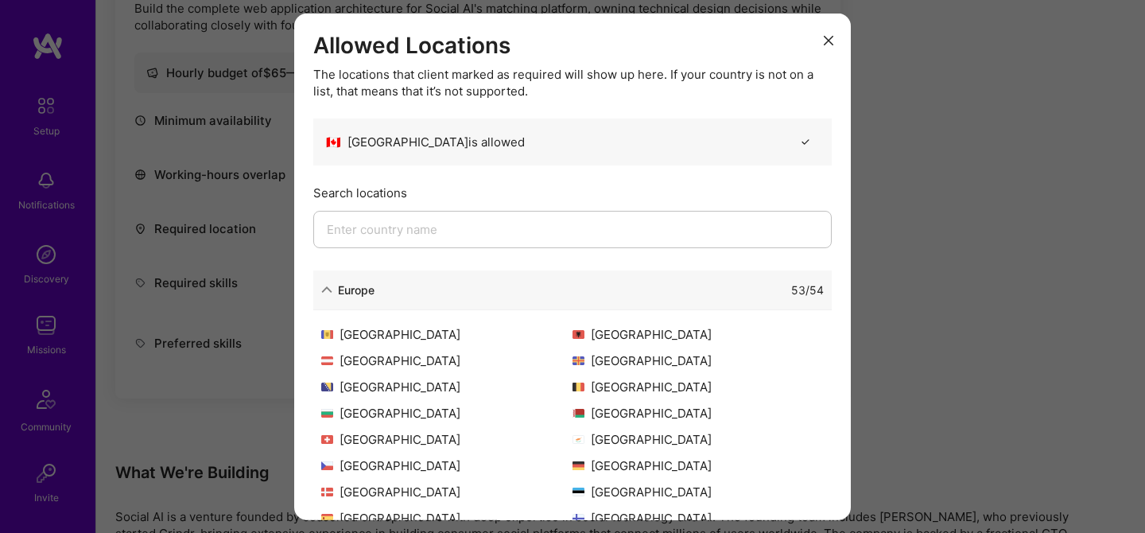
click at [913, 235] on div "Allowed Locations The locations that client marked as required will show up her…" at bounding box center [572, 266] width 1145 height 533
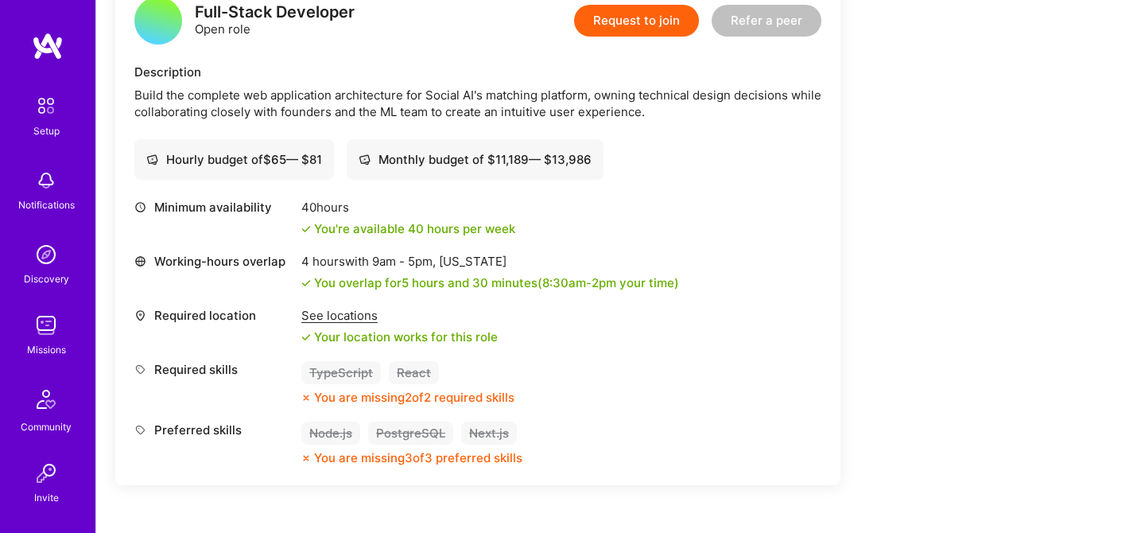
scroll to position [400, 0]
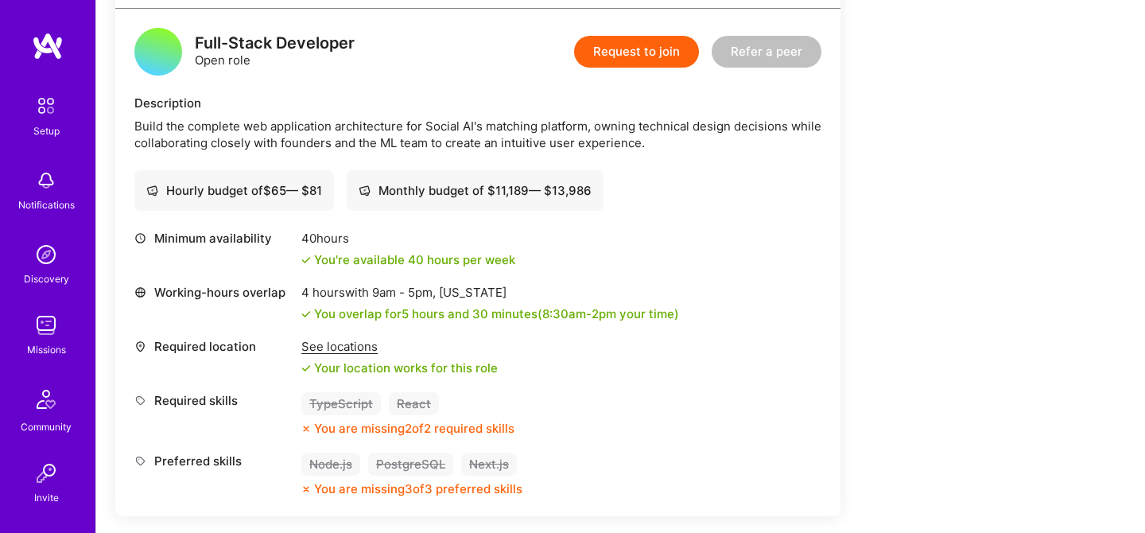
click at [629, 49] on button "Request to join" at bounding box center [636, 52] width 125 height 32
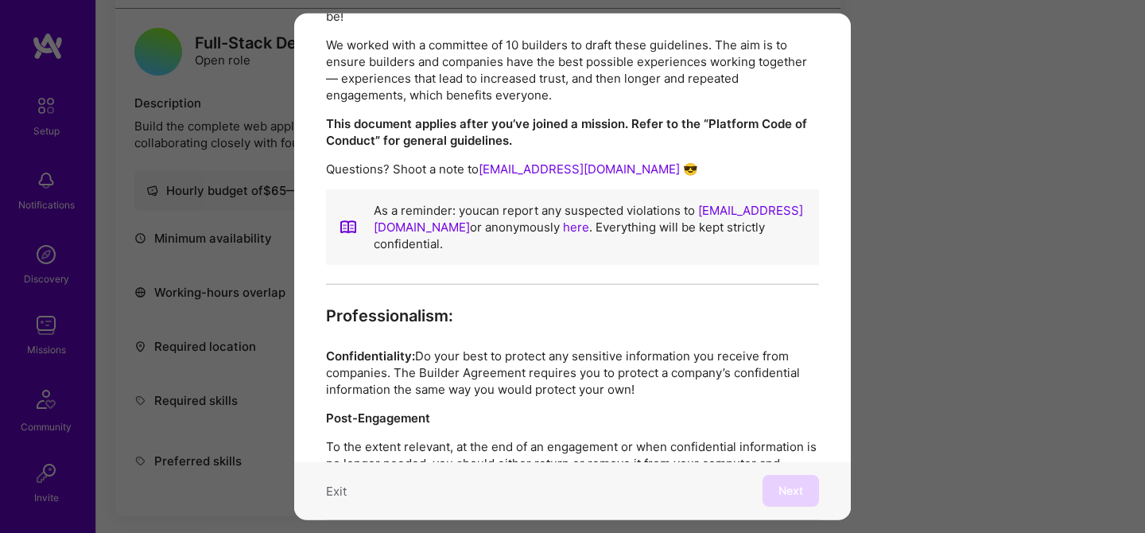
scroll to position [0, 0]
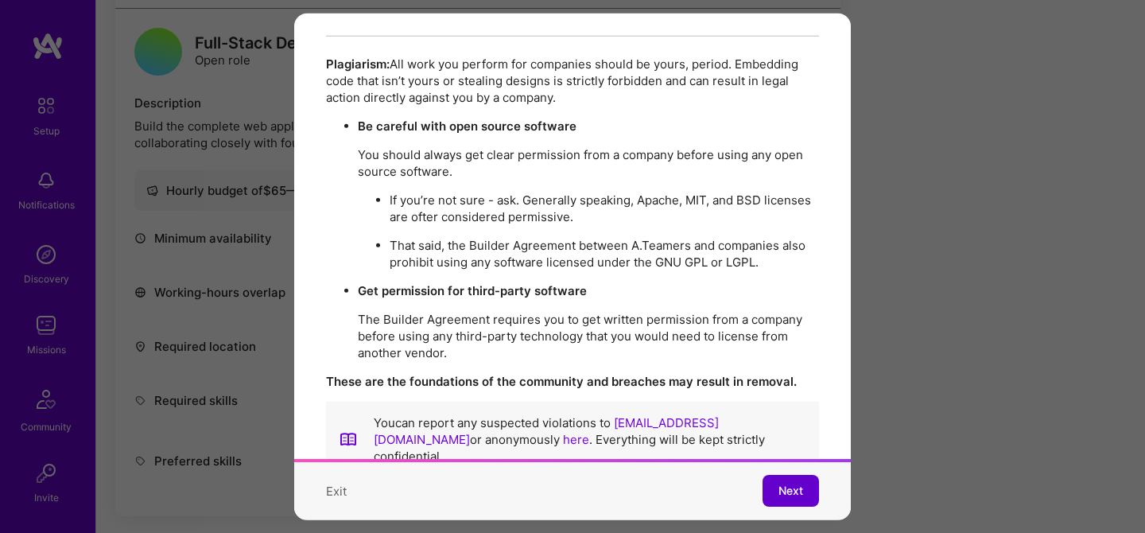
click at [789, 486] on span "Next" at bounding box center [791, 491] width 25 height 16
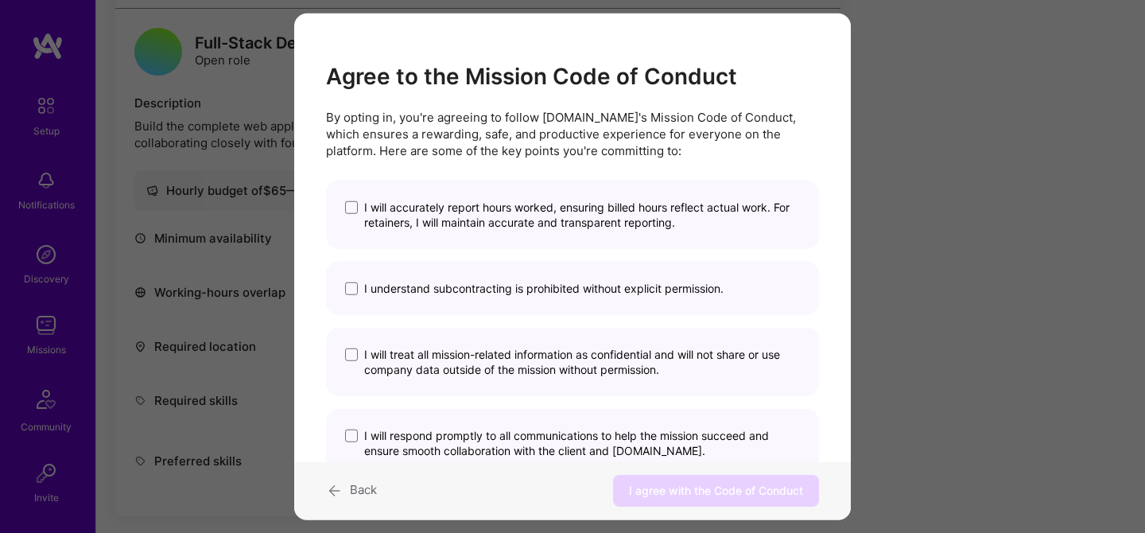
click at [603, 227] on span "I will accurately report hours worked, ensuring billed hours reflect actual wor…" at bounding box center [582, 215] width 436 height 30
click at [0, 0] on input "I will accurately report hours worked, ensuring billed hours reflect actual wor…" at bounding box center [0, 0] width 0 height 0
click at [601, 270] on div "I understand subcontracting is prohibited without explicit permission." at bounding box center [572, 288] width 493 height 53
click at [598, 284] on span "I understand subcontracting is prohibited without explicit permission." at bounding box center [543, 288] width 359 height 15
click at [0, 0] on input "I understand subcontracting is prohibited without explicit permission." at bounding box center [0, 0] width 0 height 0
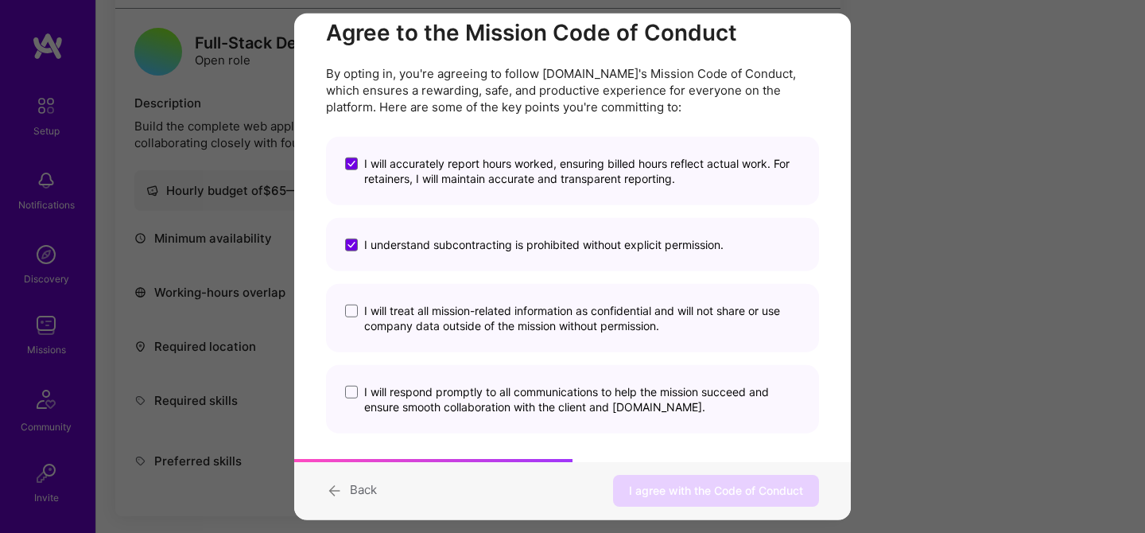
scroll to position [62, 0]
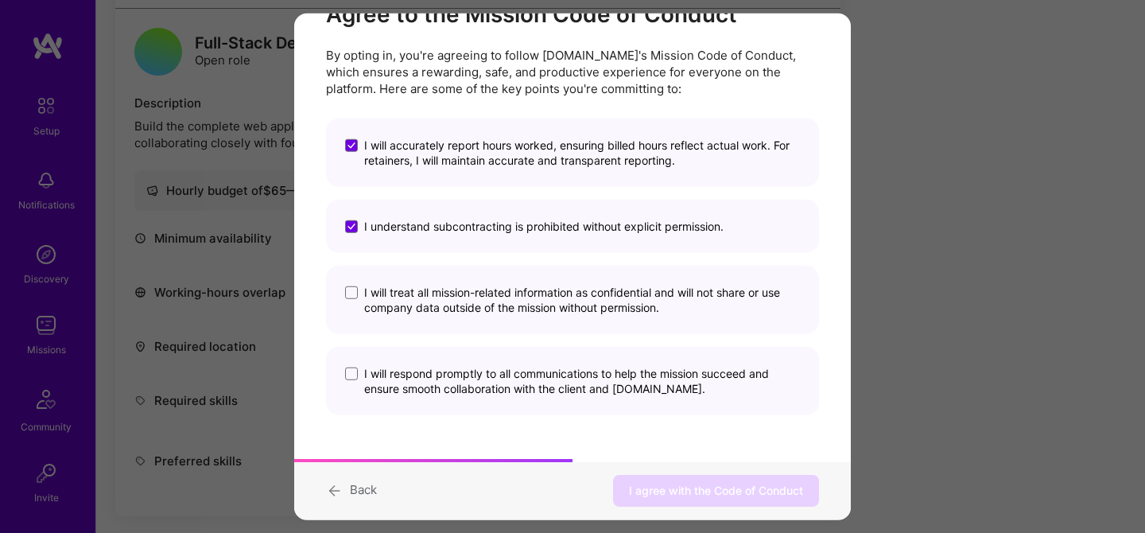
click at [568, 290] on span "I will treat all mission-related information as confidential and will not share…" at bounding box center [582, 300] width 436 height 30
click at [0, 0] on input "I will treat all mission-related information as confidential and will not share…" at bounding box center [0, 0] width 0 height 0
click at [567, 352] on div "I will respond promptly to all communications to help the mission succeed and e…" at bounding box center [572, 381] width 493 height 68
click at [568, 394] on span "I will respond promptly to all communications to help the mission succeed and e…" at bounding box center [582, 381] width 436 height 30
click at [0, 0] on input "I will respond promptly to all communications to help the mission succeed and e…" at bounding box center [0, 0] width 0 height 0
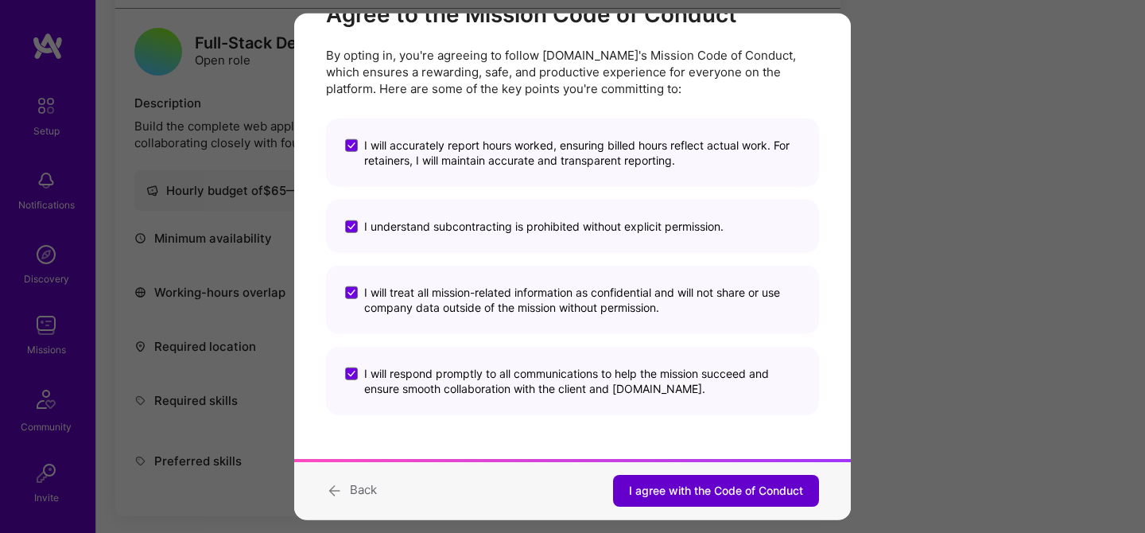
click at [713, 479] on button "I agree with the Code of Conduct" at bounding box center [716, 491] width 206 height 32
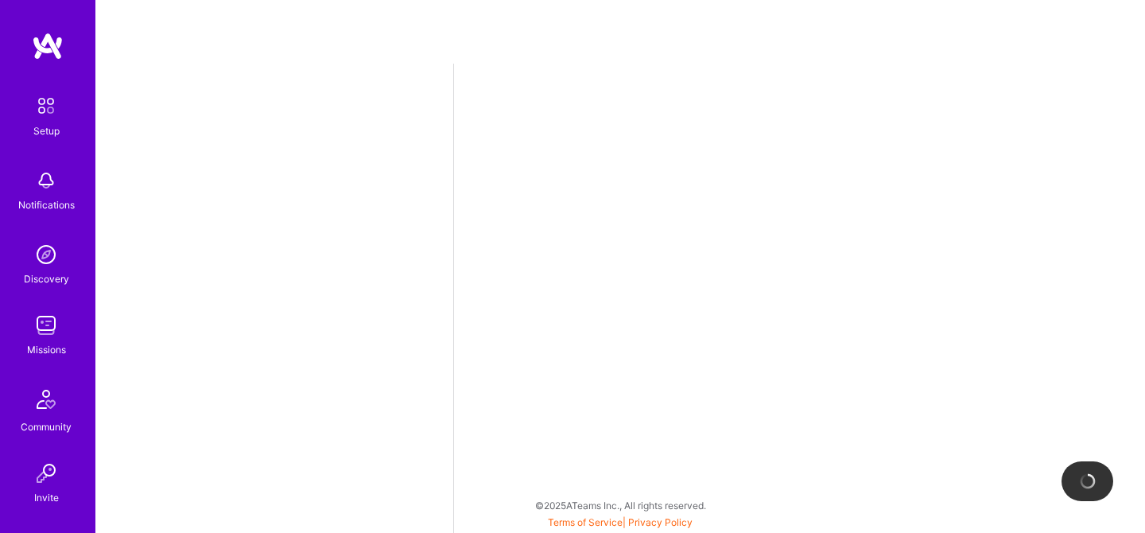
select select "CA"
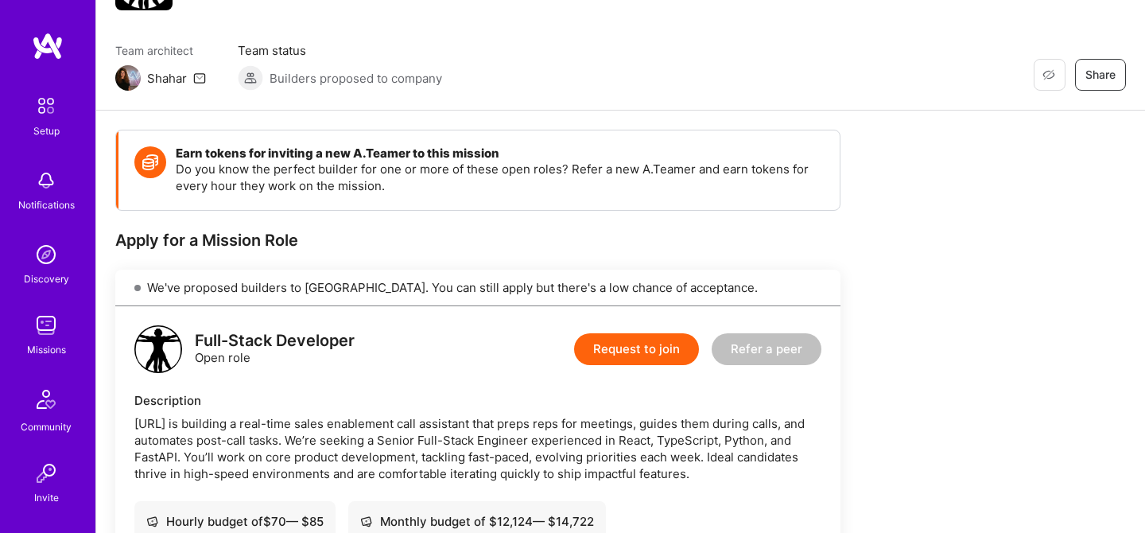
scroll to position [118, 0]
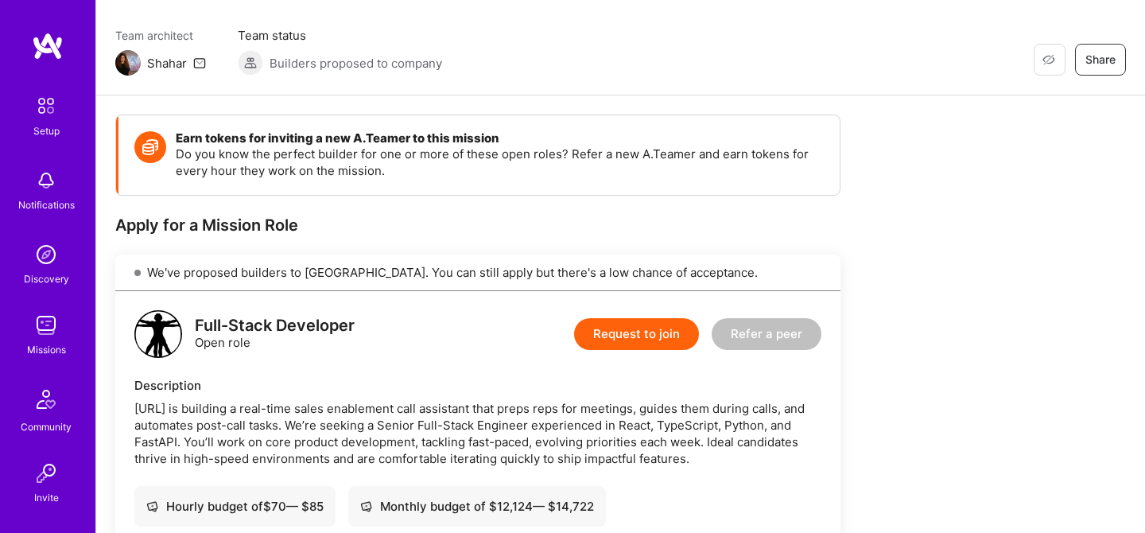
click at [636, 330] on button "Request to join" at bounding box center [636, 334] width 125 height 32
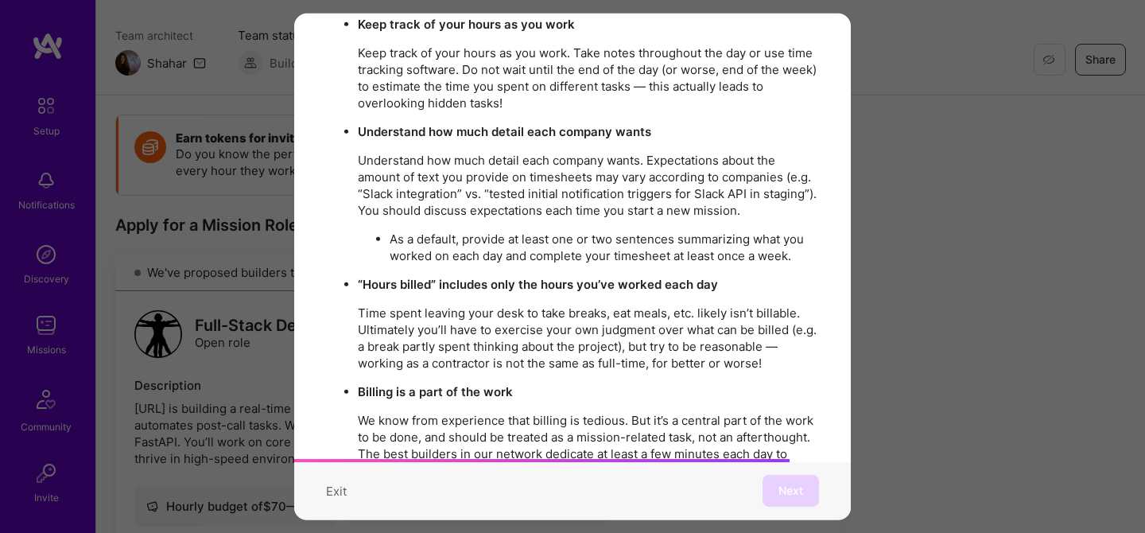
scroll to position [2795, 0]
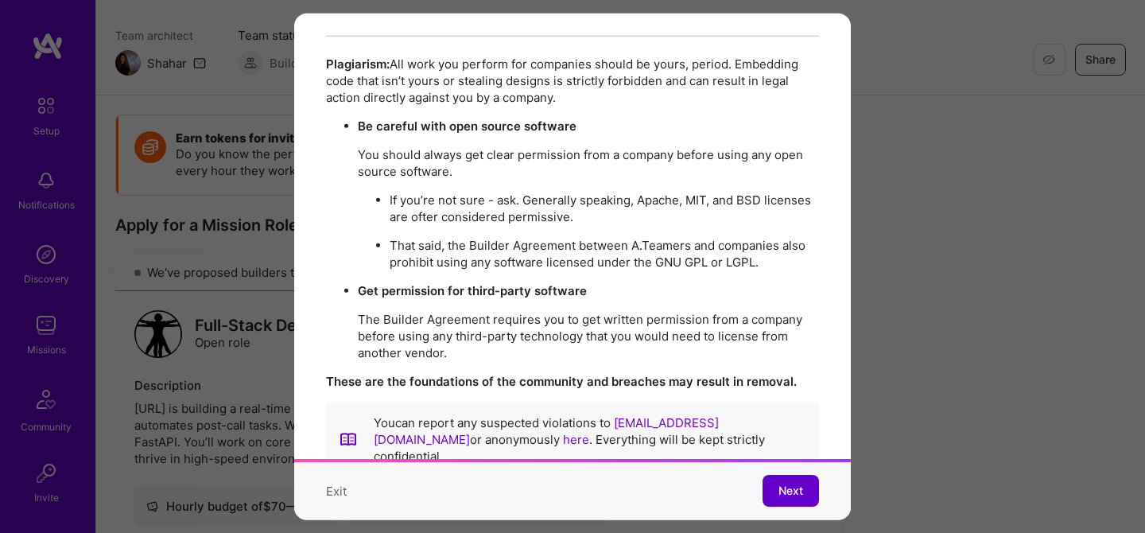
click at [788, 500] on button "Next" at bounding box center [791, 491] width 56 height 32
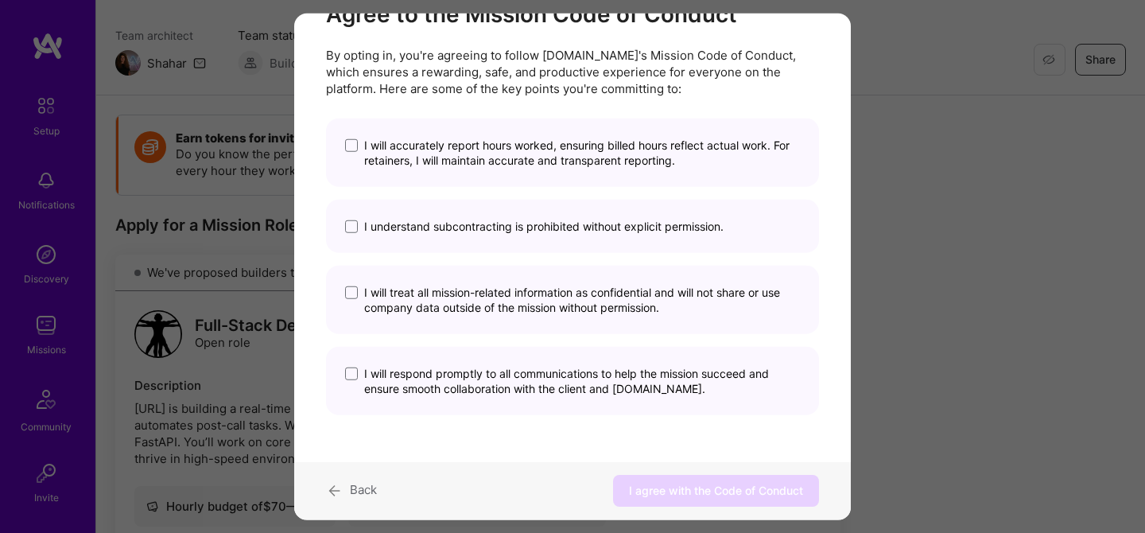
scroll to position [62, 0]
click at [541, 142] on span "I will accurately report hours worked, ensuring billed hours reflect actual wor…" at bounding box center [582, 153] width 436 height 30
click at [0, 0] on input "I will accurately report hours worked, ensuring billed hours reflect actual wor…" at bounding box center [0, 0] width 0 height 0
click at [531, 216] on div "I understand subcontracting is prohibited without explicit permission." at bounding box center [572, 226] width 493 height 53
click at [522, 233] on div "I understand subcontracting is prohibited without explicit permission." at bounding box center [572, 226] width 493 height 53
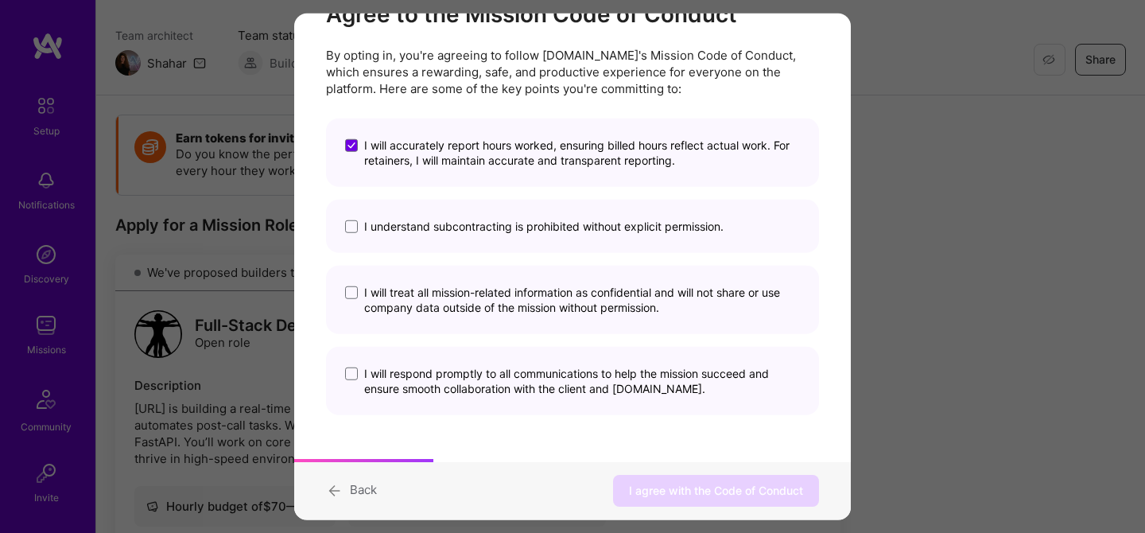
click at [503, 224] on span "I understand subcontracting is prohibited without explicit permission." at bounding box center [543, 226] width 359 height 15
click at [0, 0] on input "I understand subcontracting is prohibited without explicit permission." at bounding box center [0, 0] width 0 height 0
click at [459, 303] on span "I will treat all mission-related information as confidential and will not share…" at bounding box center [582, 300] width 436 height 30
click at [0, 0] on input "I will treat all mission-related information as confidential and will not share…" at bounding box center [0, 0] width 0 height 0
click at [467, 372] on span "I will respond promptly to all communications to help the mission succeed and e…" at bounding box center [582, 381] width 436 height 30
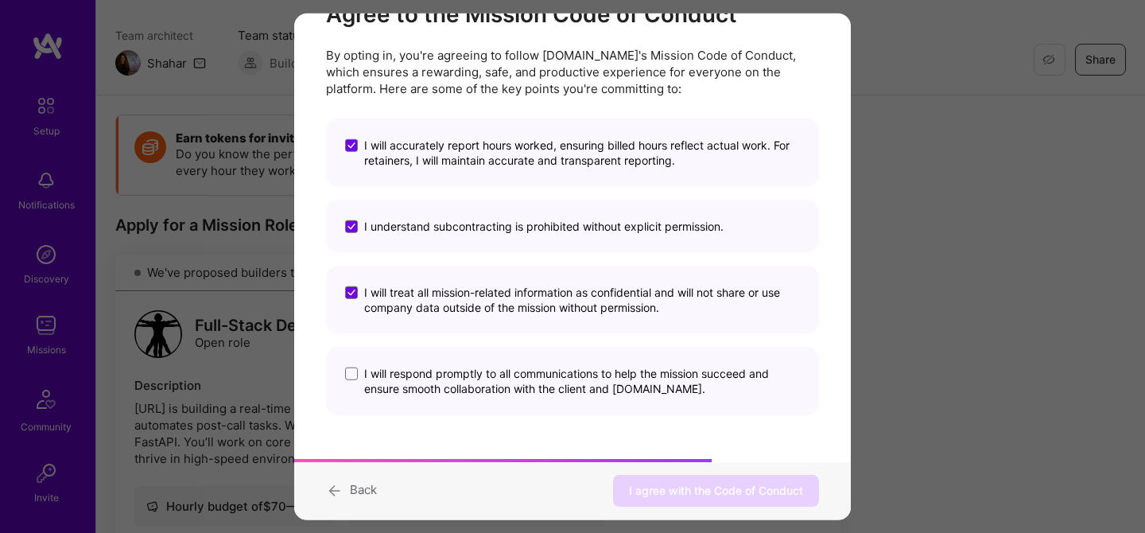
click at [0, 0] on input "I will respond promptly to all communications to help the mission succeed and e…" at bounding box center [0, 0] width 0 height 0
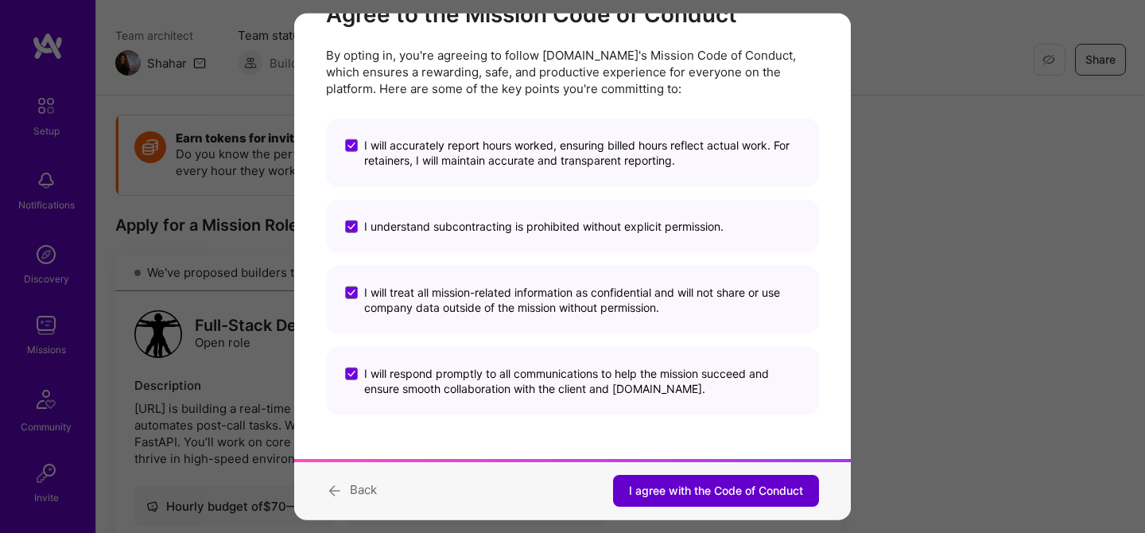
click at [671, 496] on span "I agree with the Code of Conduct" at bounding box center [716, 491] width 174 height 16
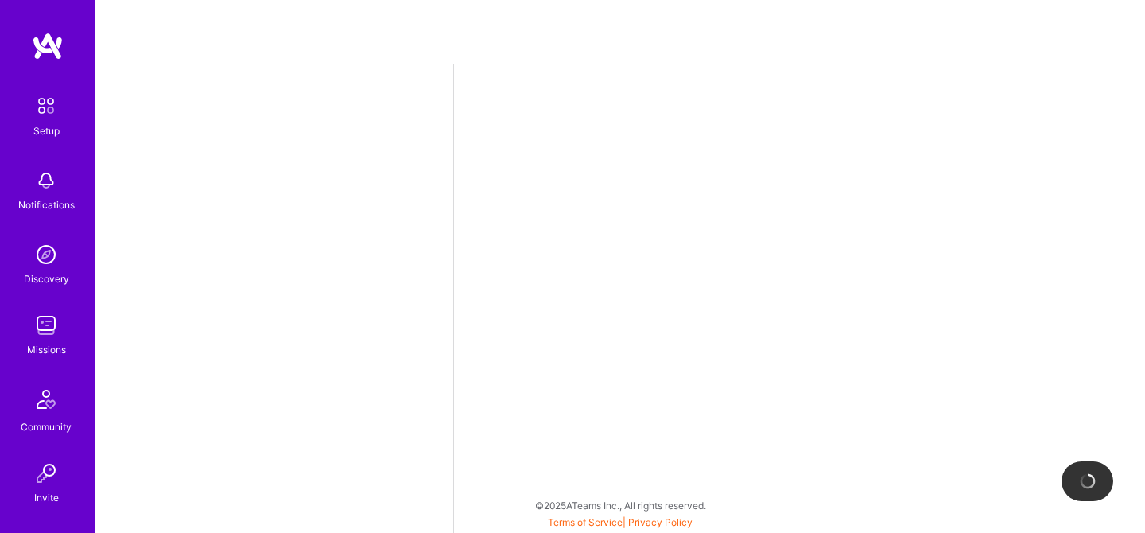
select select "CA"
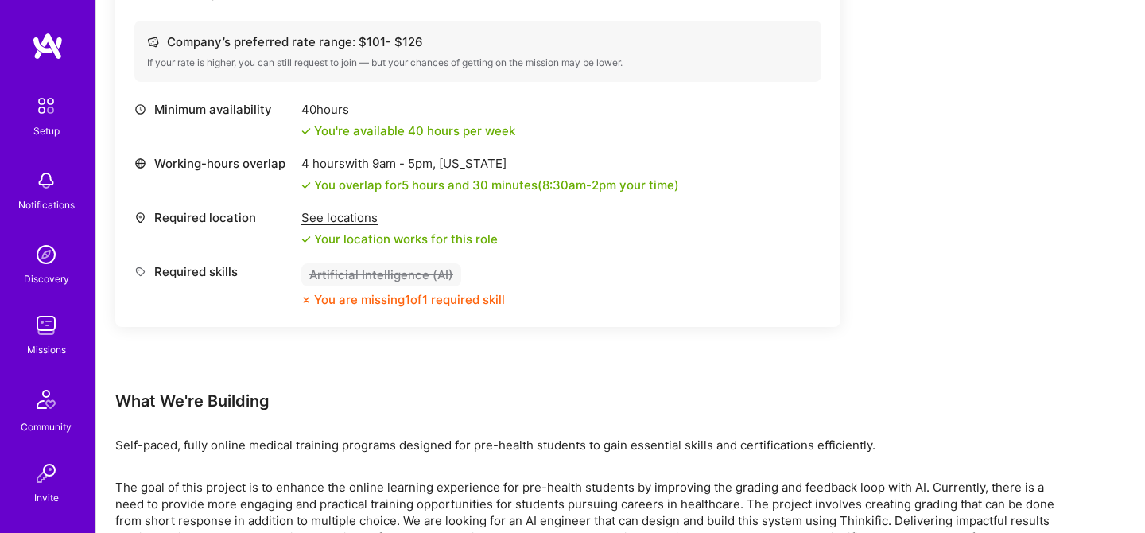
scroll to position [597, 0]
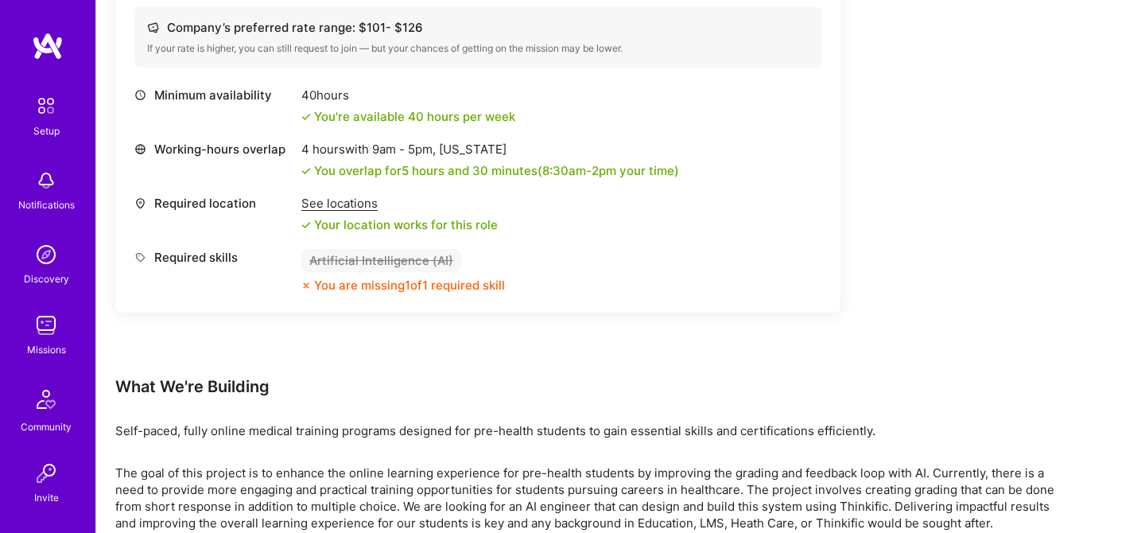
click at [915, 495] on p "The goal of this project is to enhance the online learning experience for pre-h…" at bounding box center [592, 497] width 954 height 67
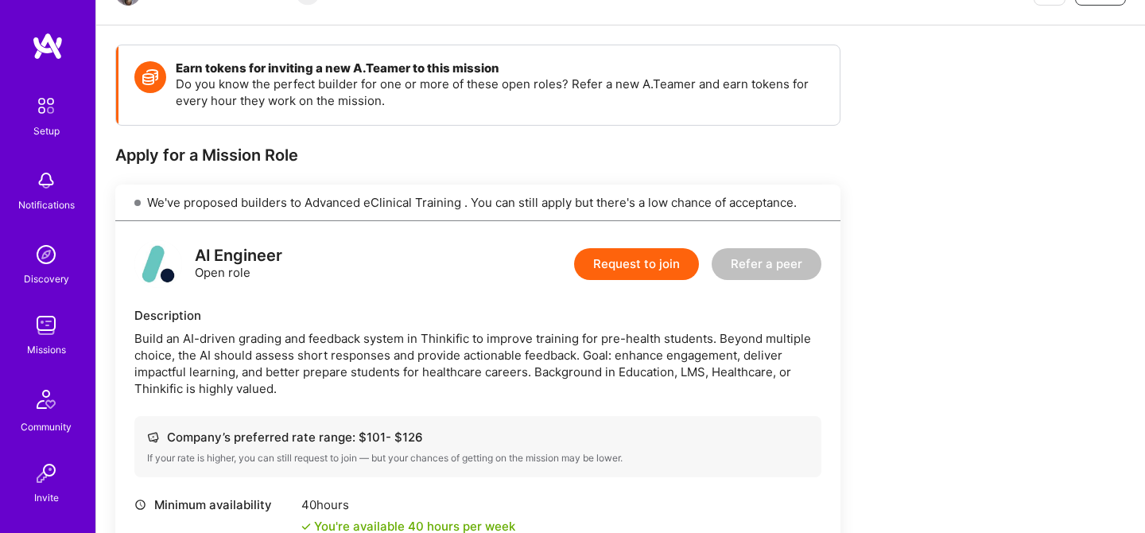
scroll to position [200, 0]
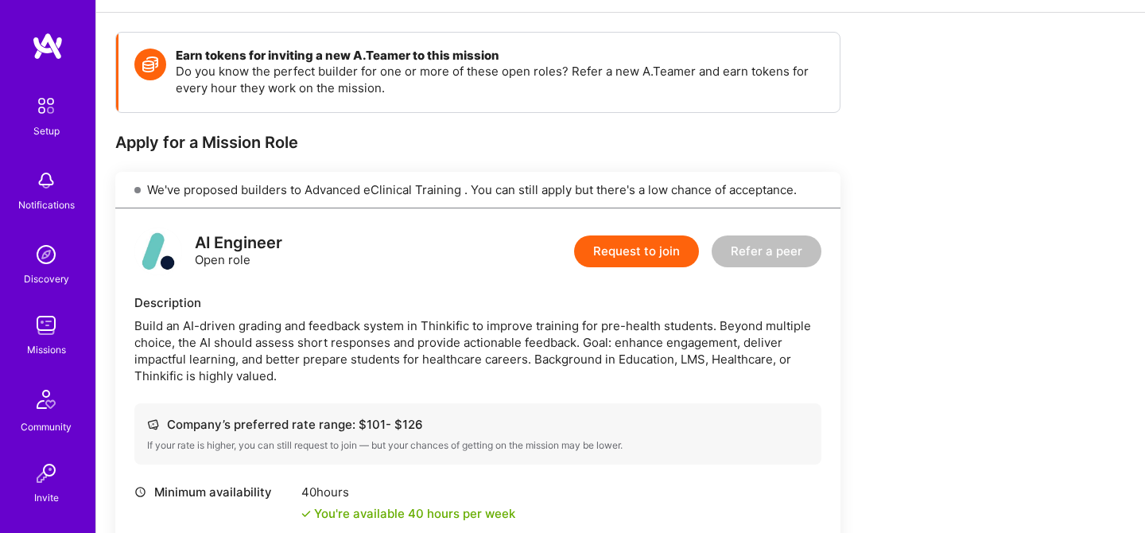
click at [624, 251] on button "Request to join" at bounding box center [636, 251] width 125 height 32
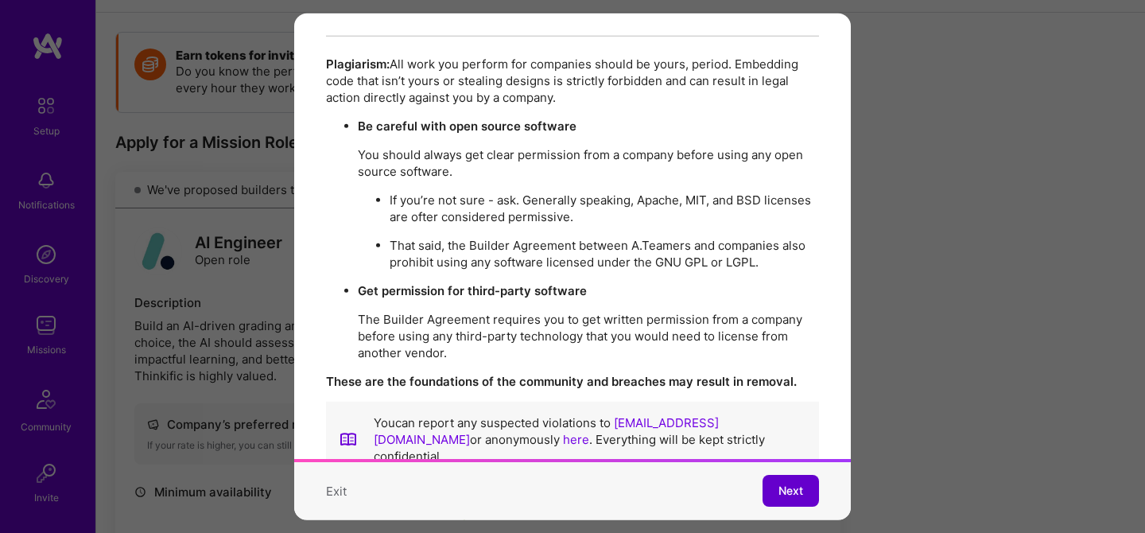
click at [795, 485] on span "Next" at bounding box center [791, 491] width 25 height 16
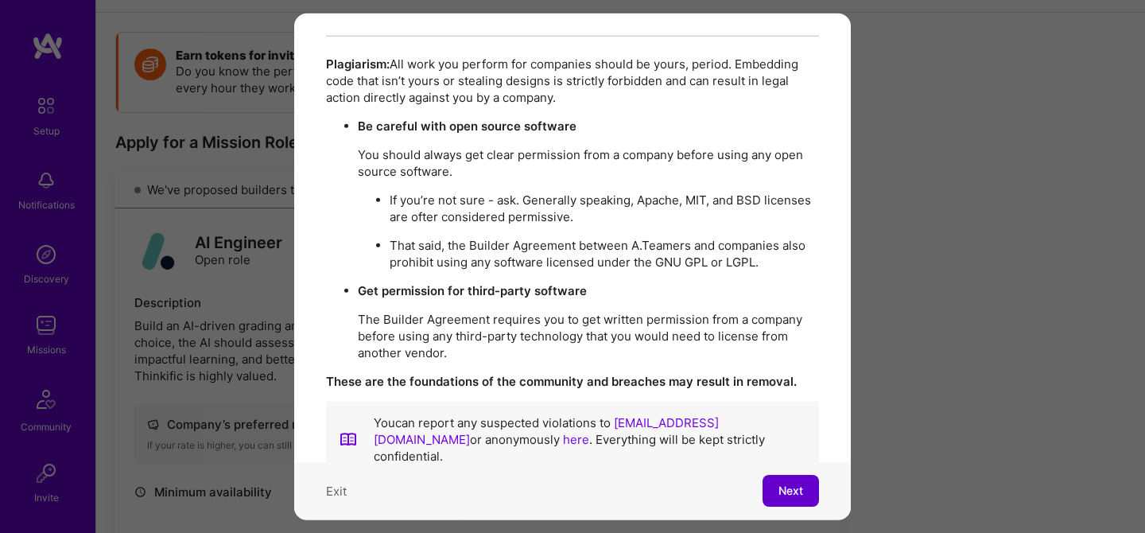
scroll to position [62, 0]
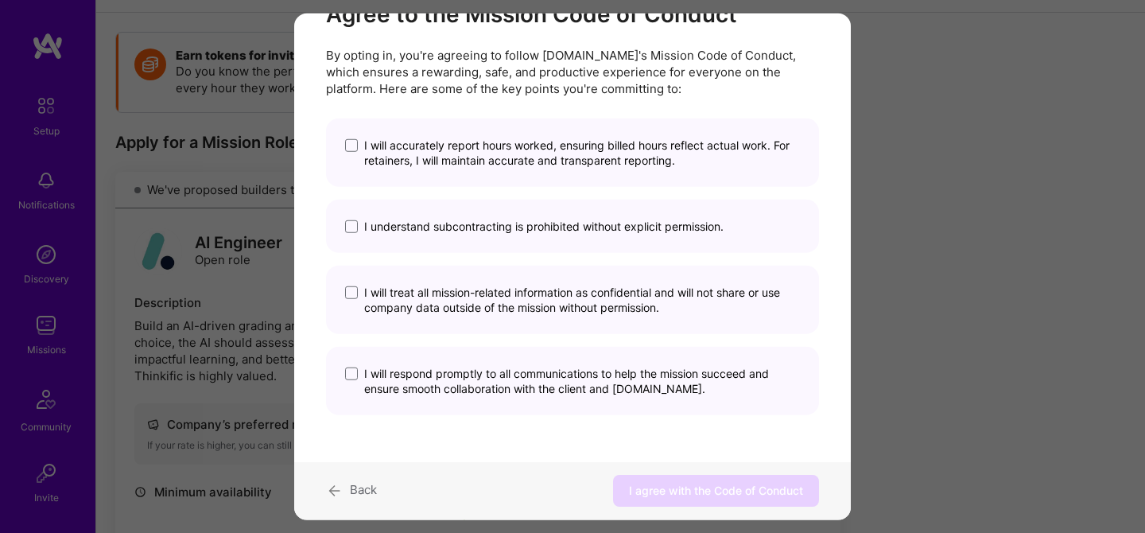
click at [520, 169] on div "I will accurately report hours worked, ensuring billed hours reflect actual wor…" at bounding box center [572, 153] width 493 height 68
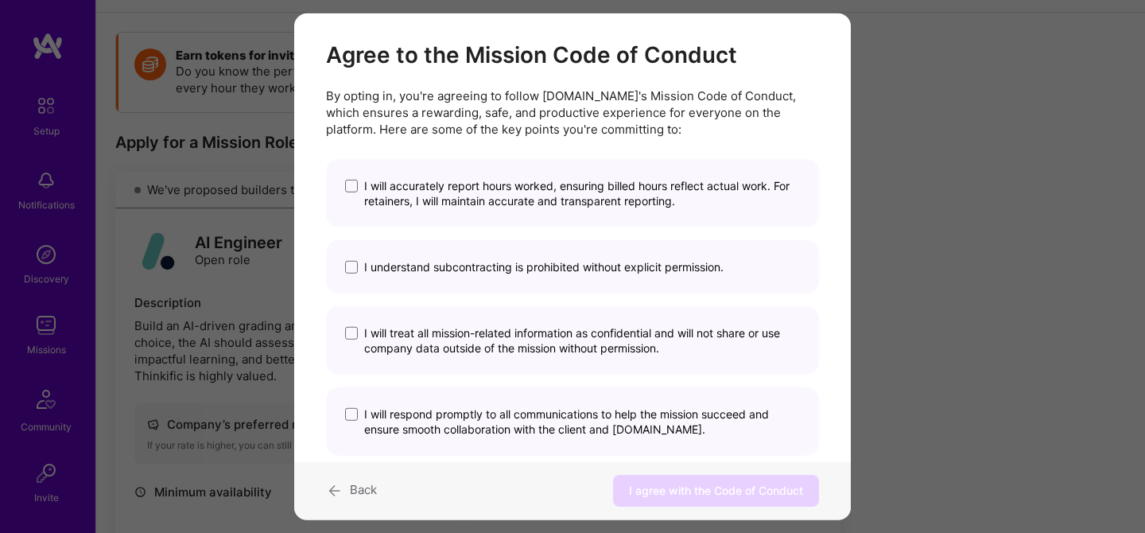
scroll to position [10, 0]
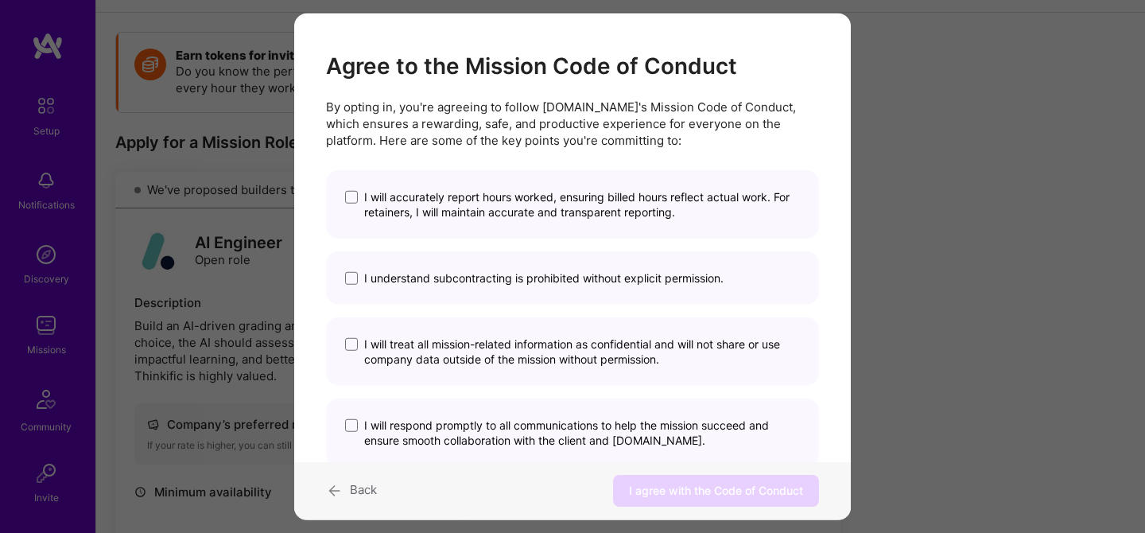
click at [391, 203] on span "I will accurately report hours worked, ensuring billed hours reflect actual wor…" at bounding box center [582, 204] width 436 height 30
click at [0, 0] on input "I will accurately report hours worked, ensuring billed hours reflect actual wor…" at bounding box center [0, 0] width 0 height 0
click at [379, 274] on span "I understand subcontracting is prohibited without explicit permission." at bounding box center [543, 277] width 359 height 15
click at [0, 0] on input "I understand subcontracting is prohibited without explicit permission." at bounding box center [0, 0] width 0 height 0
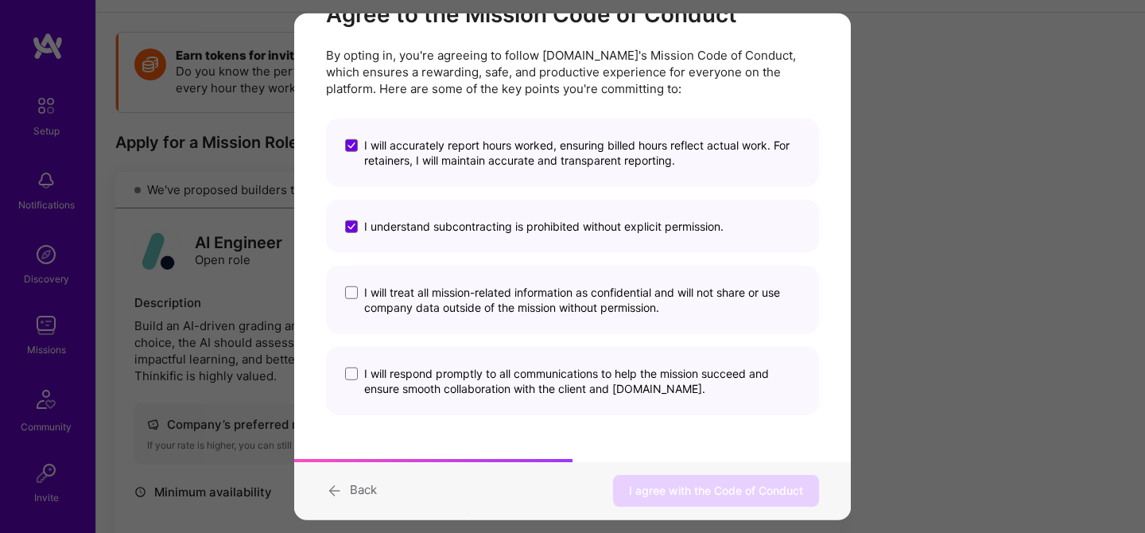
click at [398, 298] on span "I will treat all mission-related information as confidential and will not share…" at bounding box center [582, 300] width 436 height 30
click at [0, 0] on input "I will treat all mission-related information as confidential and will not share…" at bounding box center [0, 0] width 0 height 0
click at [403, 384] on span "I will respond promptly to all communications to help the mission succeed and e…" at bounding box center [582, 381] width 436 height 30
click at [0, 0] on input "I will respond promptly to all communications to help the mission succeed and e…" at bounding box center [0, 0] width 0 height 0
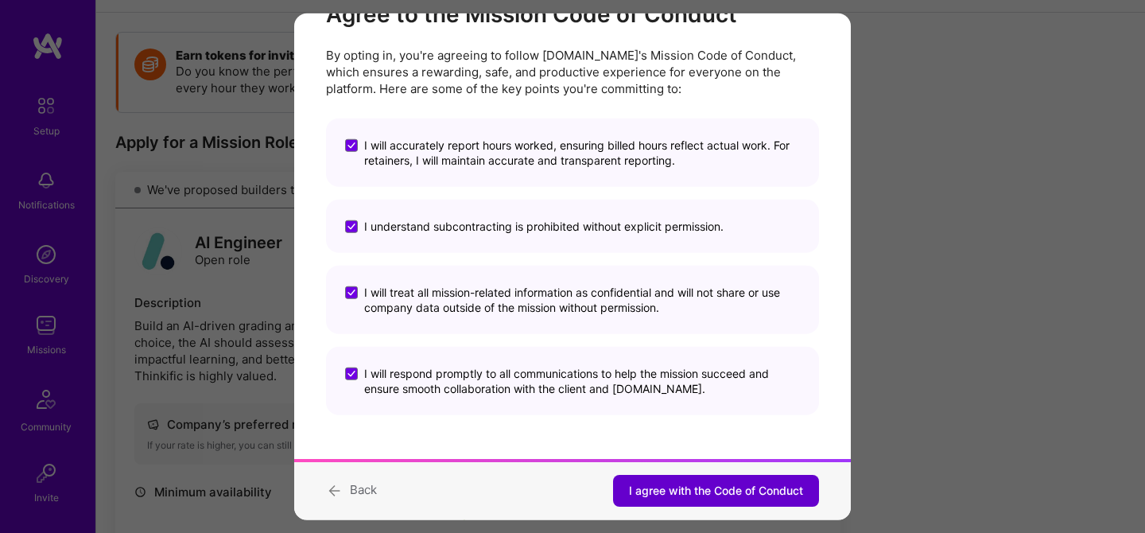
click at [690, 485] on span "I agree with the Code of Conduct" at bounding box center [716, 491] width 174 height 16
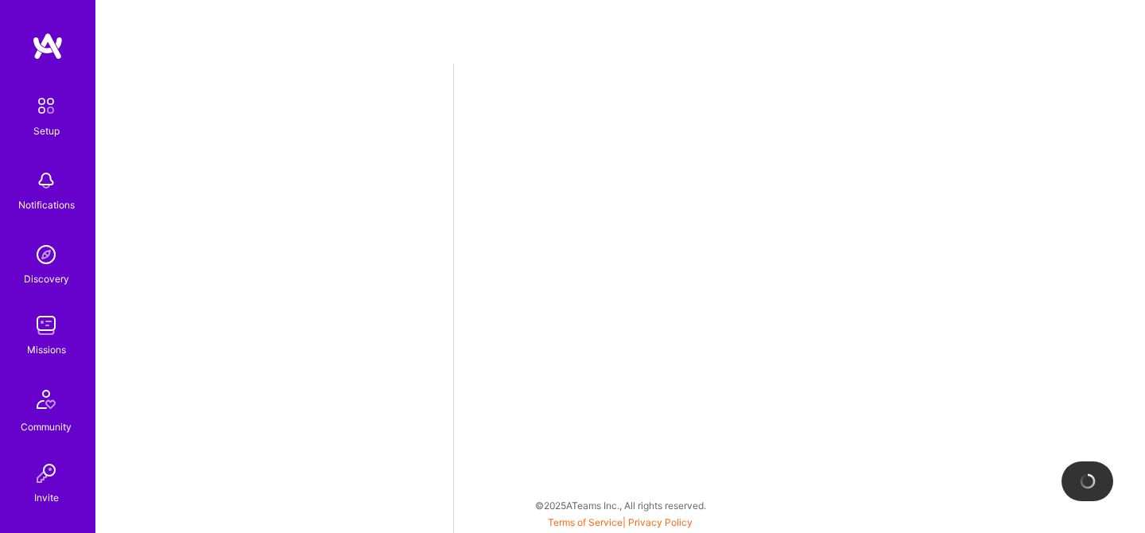
select select "CA"
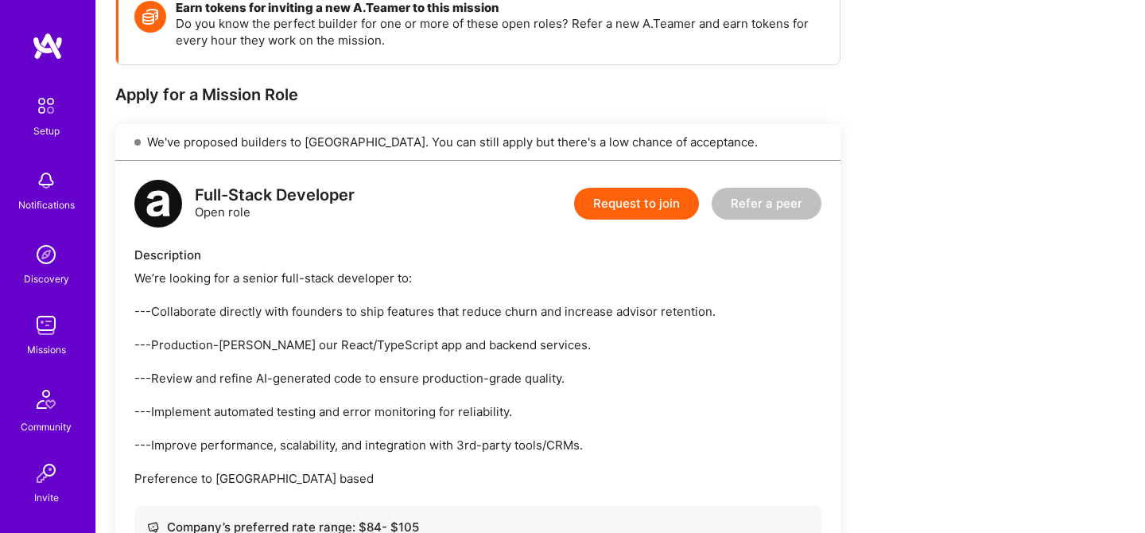
scroll to position [231, 0]
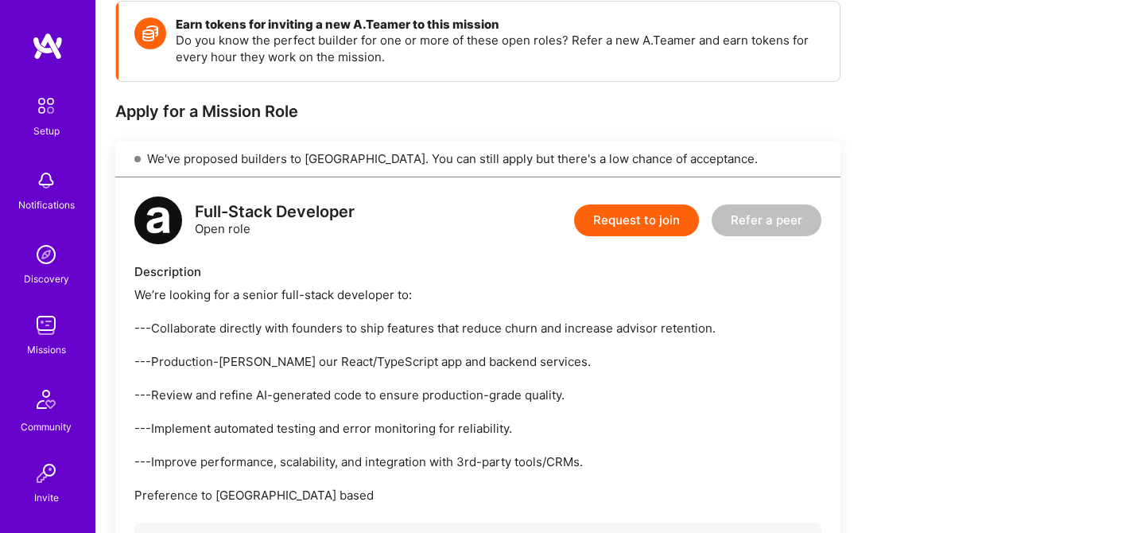
click at [615, 220] on button "Request to join" at bounding box center [636, 220] width 125 height 32
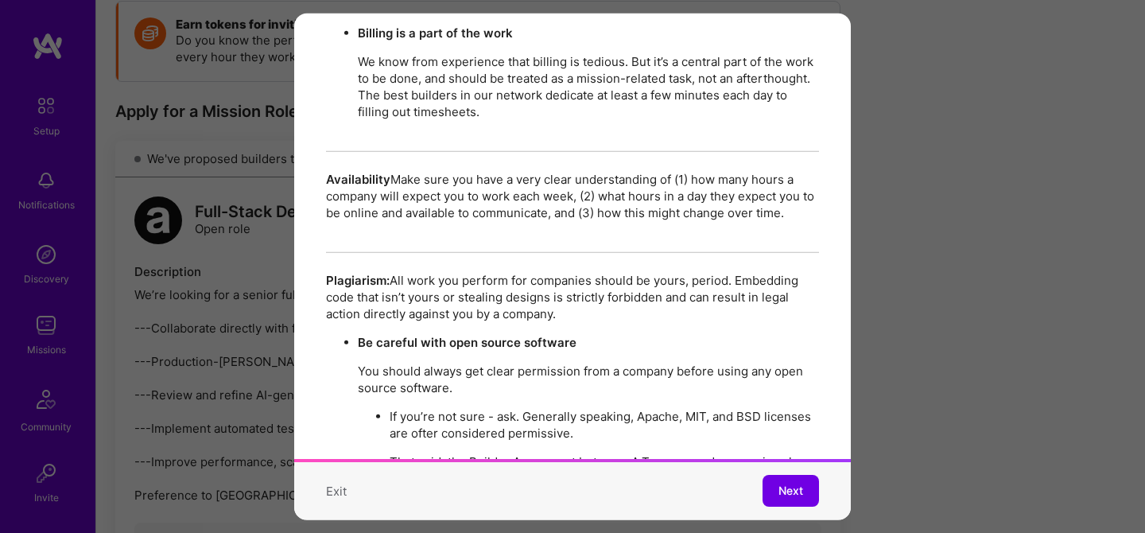
scroll to position [2795, 0]
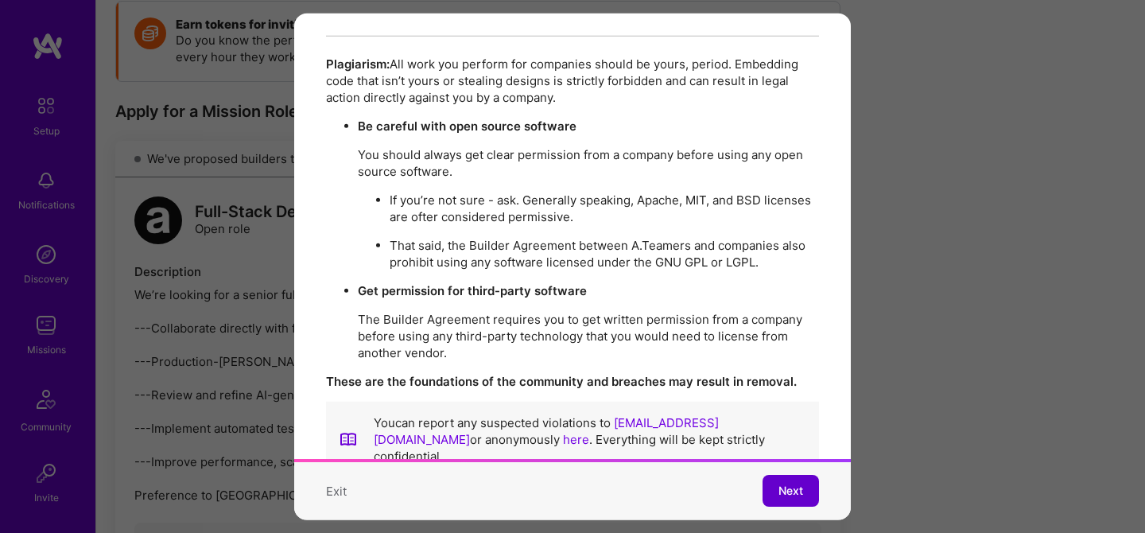
click at [796, 500] on button "Next" at bounding box center [791, 491] width 56 height 32
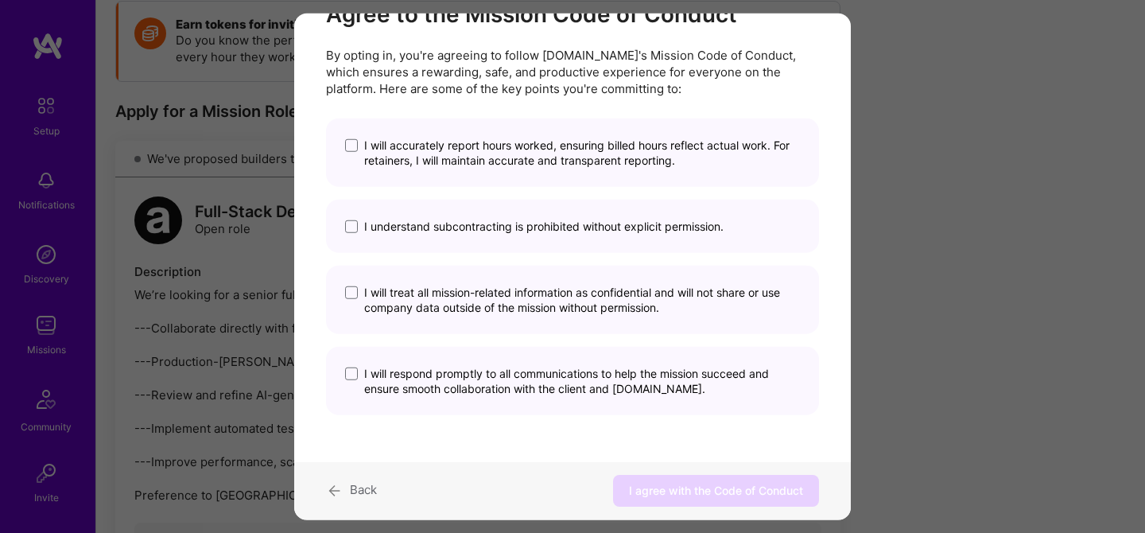
scroll to position [62, 0]
click at [527, 173] on div "I will accurately report hours worked, ensuring billed hours reflect actual wor…" at bounding box center [572, 153] width 493 height 68
click at [508, 145] on span "I will accurately report hours worked, ensuring billed hours reflect actual wor…" at bounding box center [582, 153] width 436 height 30
click at [0, 0] on input "I will accurately report hours worked, ensuring billed hours reflect actual wor…" at bounding box center [0, 0] width 0 height 0
click at [506, 224] on span "I understand subcontracting is prohibited without explicit permission." at bounding box center [543, 226] width 359 height 15
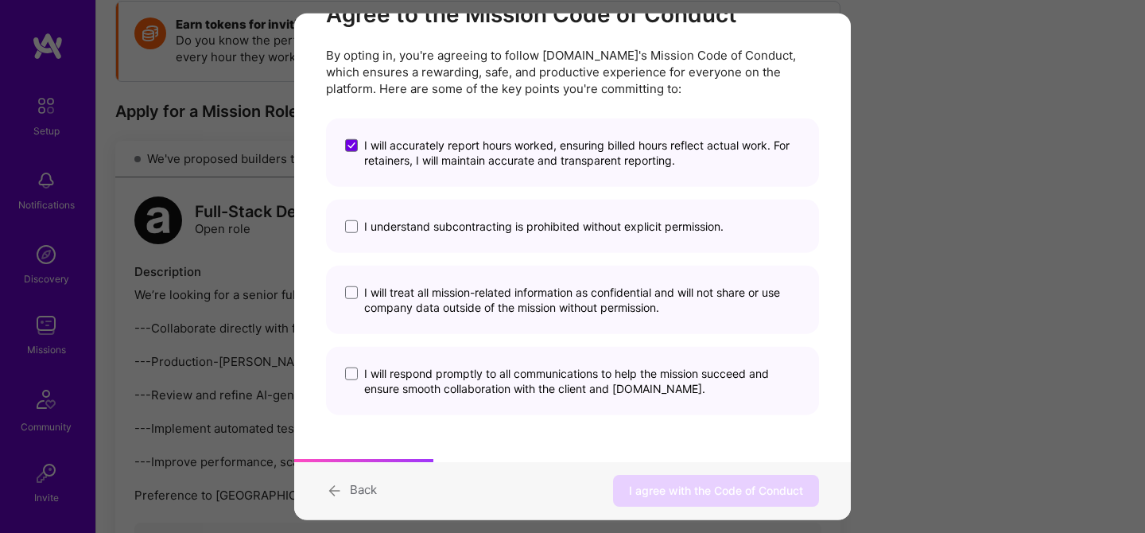
click at [0, 0] on input "I understand subcontracting is prohibited without explicit permission." at bounding box center [0, 0] width 0 height 0
click at [503, 293] on span "I will treat all mission-related information as confidential and will not share…" at bounding box center [582, 300] width 436 height 30
click at [0, 0] on input "I will treat all mission-related information as confidential and will not share…" at bounding box center [0, 0] width 0 height 0
click at [505, 388] on span "I will respond promptly to all communications to help the mission succeed and e…" at bounding box center [582, 381] width 436 height 30
click at [0, 0] on input "I will respond promptly to all communications to help the mission succeed and e…" at bounding box center [0, 0] width 0 height 0
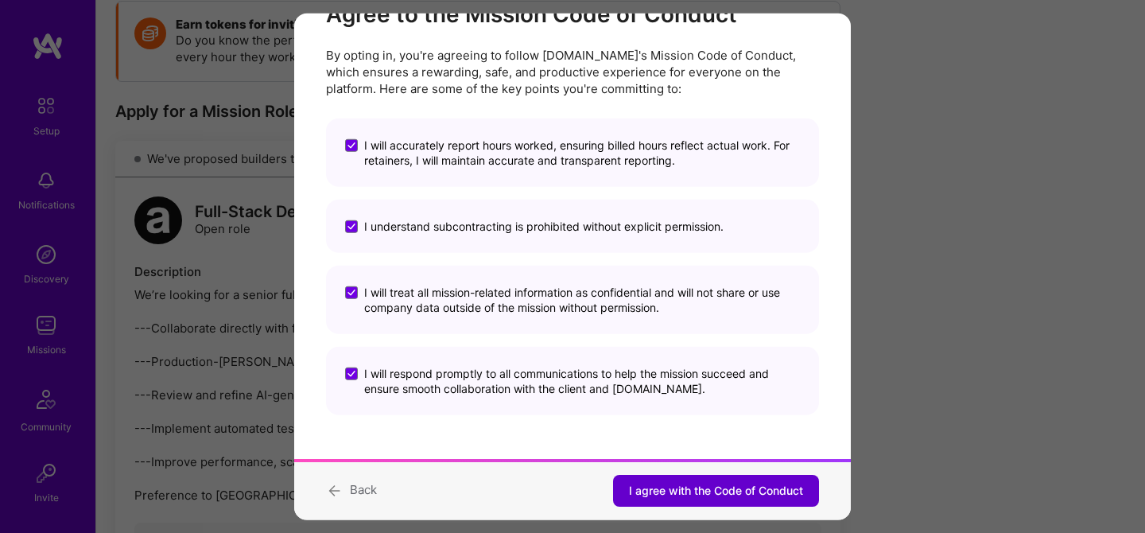
click at [676, 481] on button "I agree with the Code of Conduct" at bounding box center [716, 491] width 206 height 32
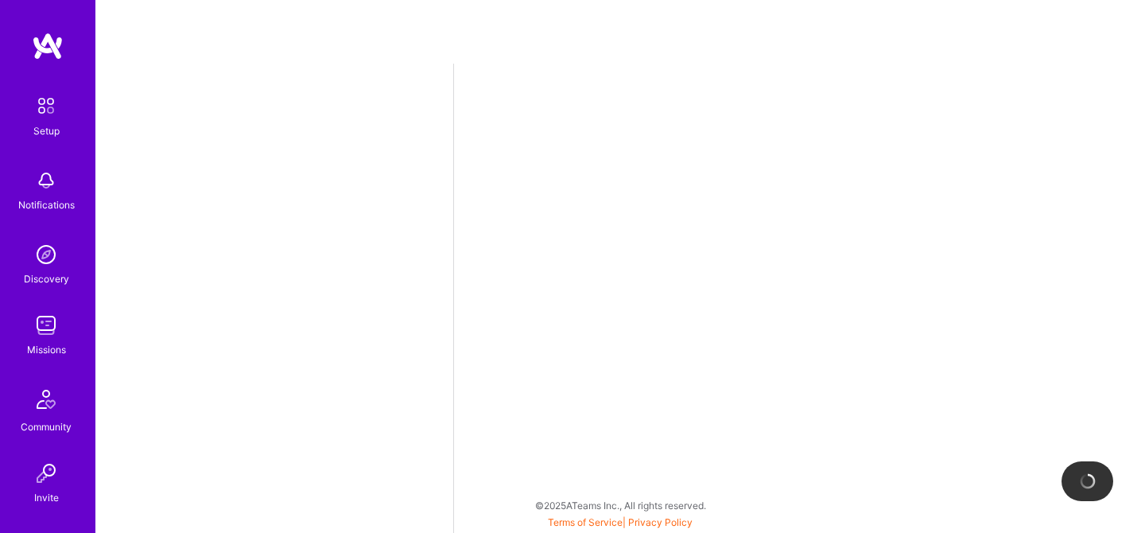
select select "CA"
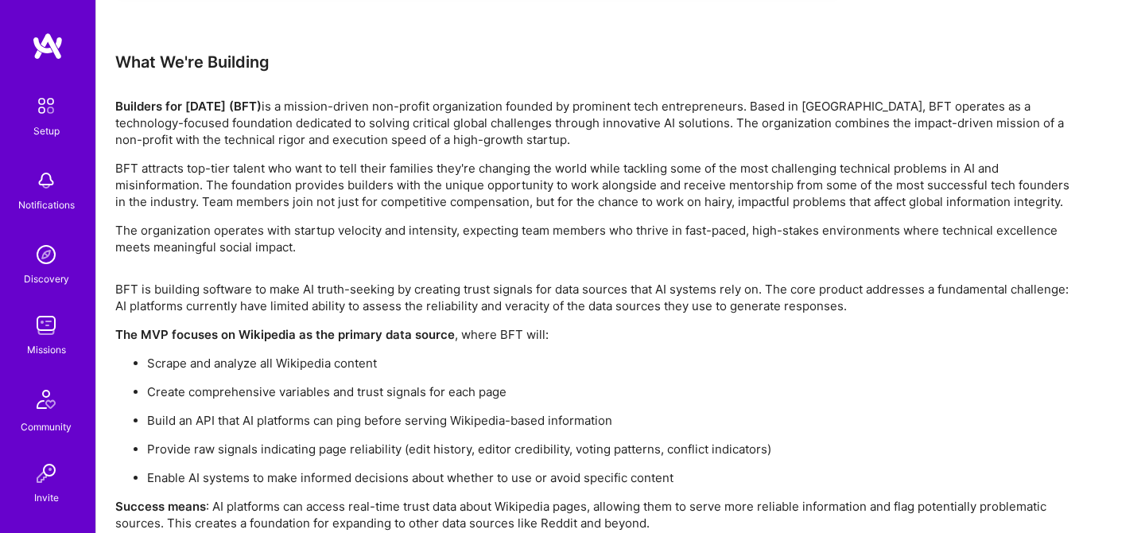
scroll to position [2750, 0]
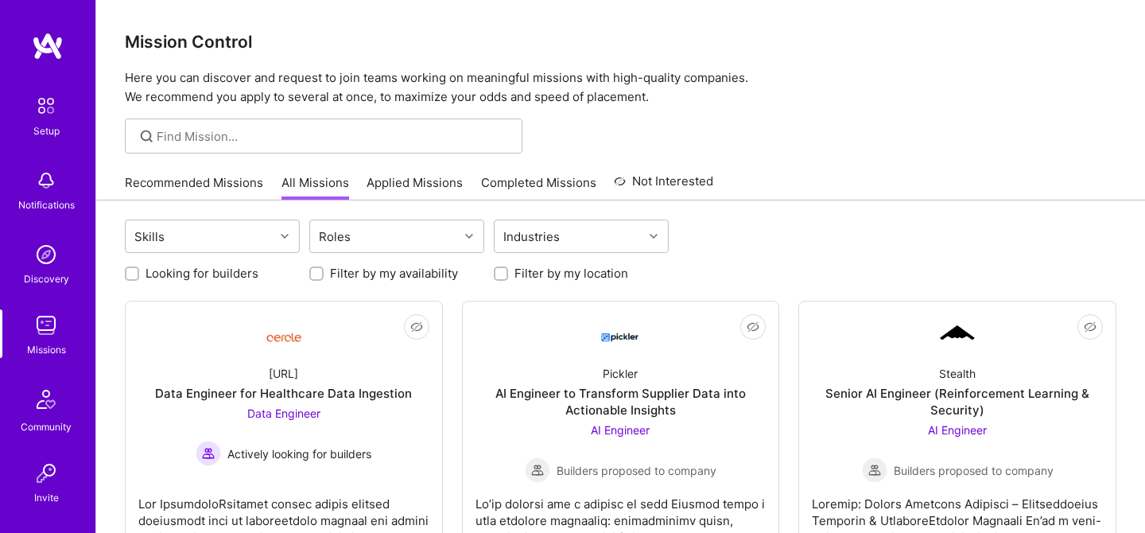
click at [411, 180] on link "Applied Missions" at bounding box center [415, 187] width 96 height 26
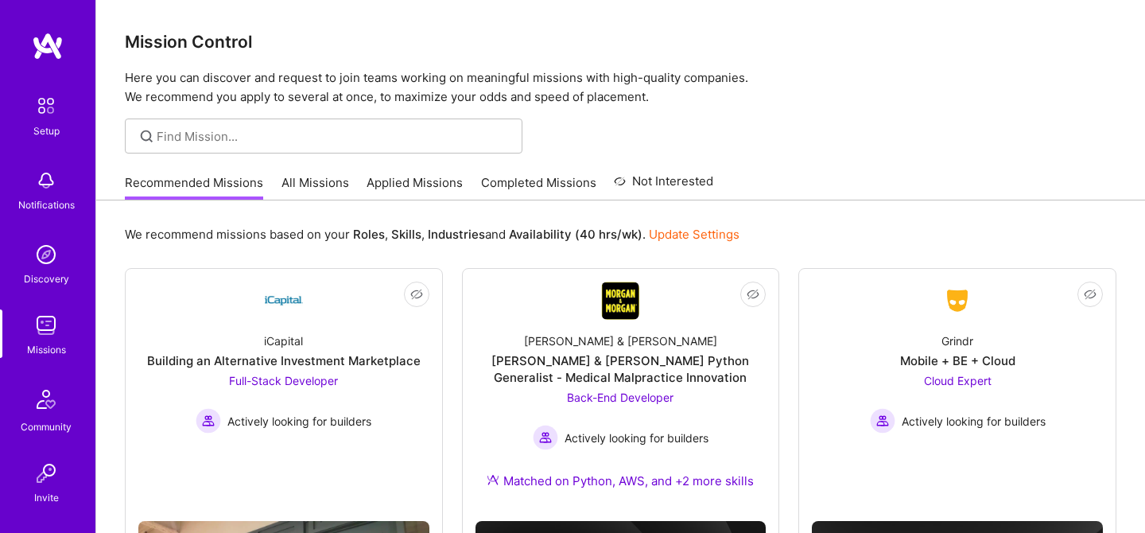
click at [527, 184] on link "Completed Missions" at bounding box center [538, 187] width 115 height 26
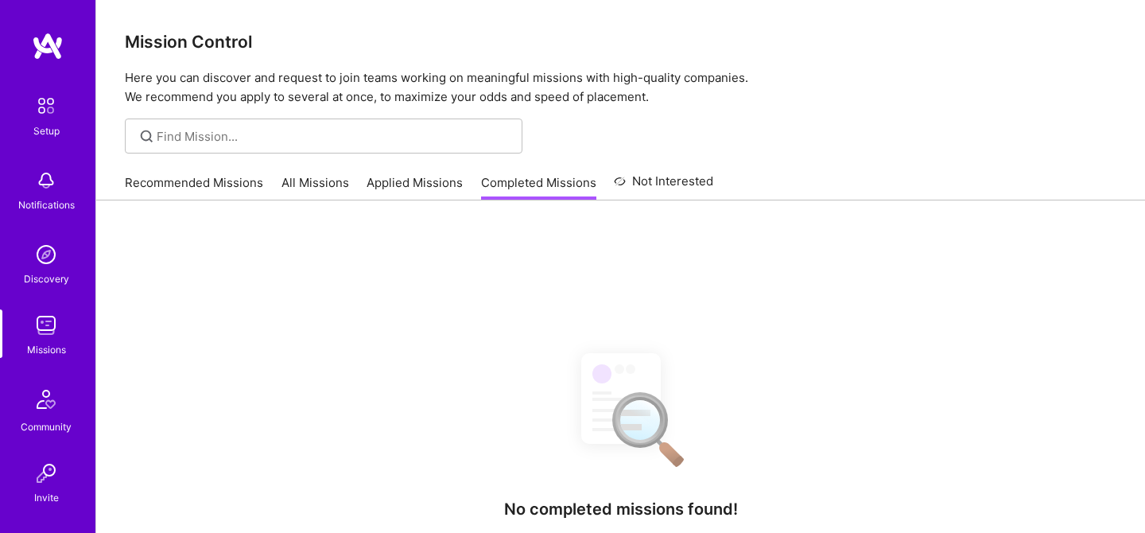
click at [423, 190] on link "Applied Missions" at bounding box center [415, 187] width 96 height 26
click at [669, 181] on link "Not Interested" at bounding box center [663, 186] width 99 height 29
click at [335, 179] on link "All Missions" at bounding box center [316, 187] width 68 height 26
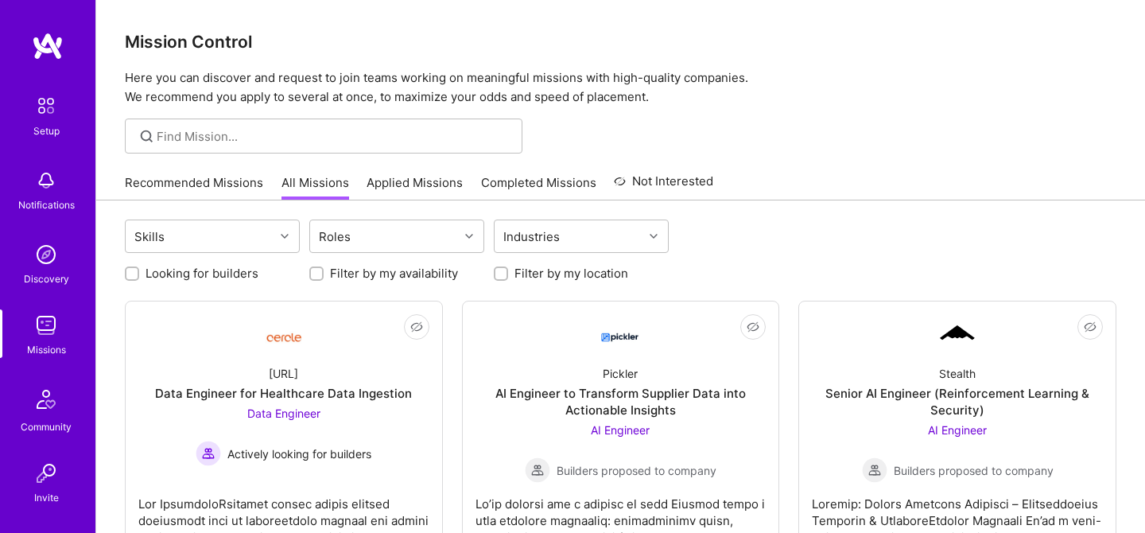
click at [172, 192] on link "Recommended Missions" at bounding box center [194, 187] width 138 height 26
